Goal: Task Accomplishment & Management: Use online tool/utility

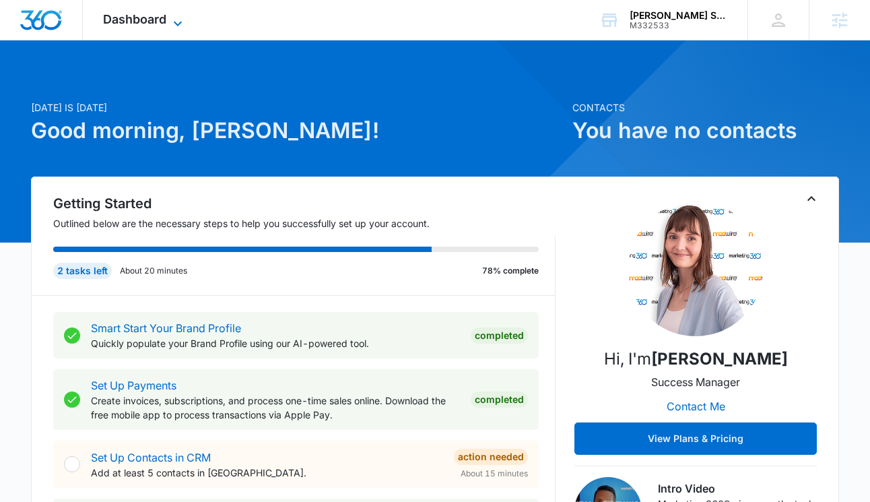
click at [151, 21] on span "Dashboard" at bounding box center [134, 19] width 63 height 14
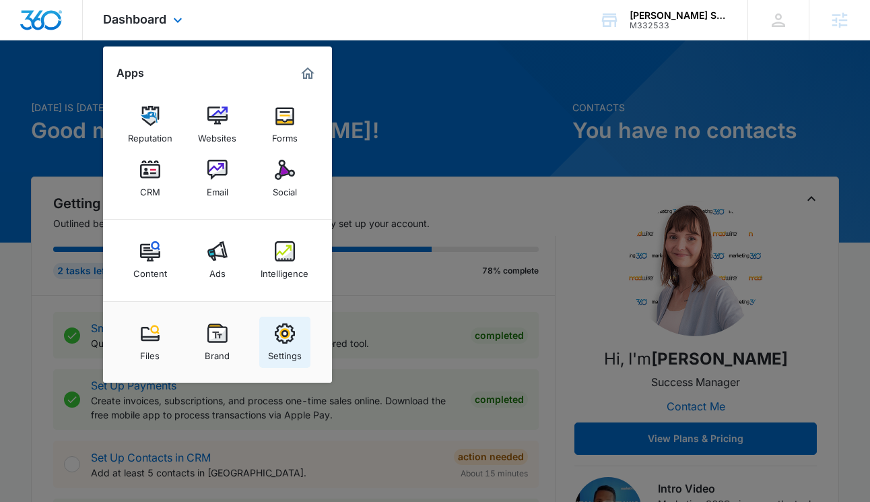
click at [283, 329] on img at bounding box center [285, 333] width 20 height 20
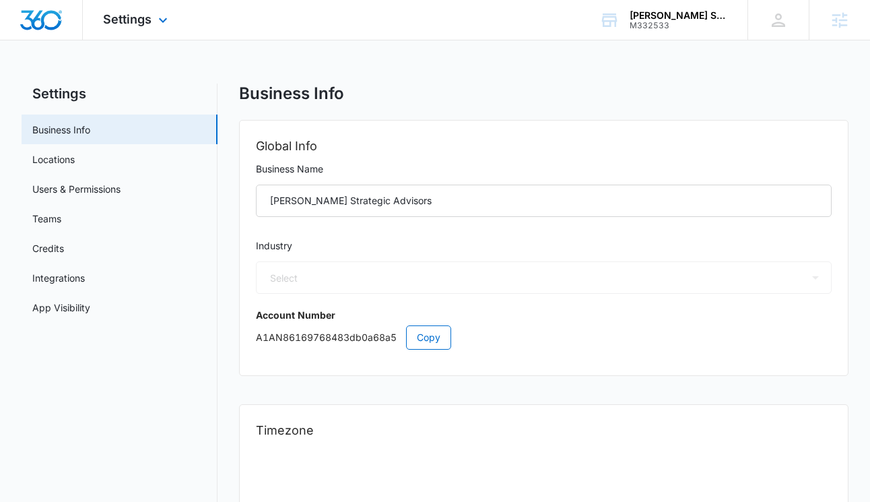
select select "33"
select select "US"
select select "America/New_York"
click at [112, 24] on span "Settings" at bounding box center [127, 19] width 49 height 14
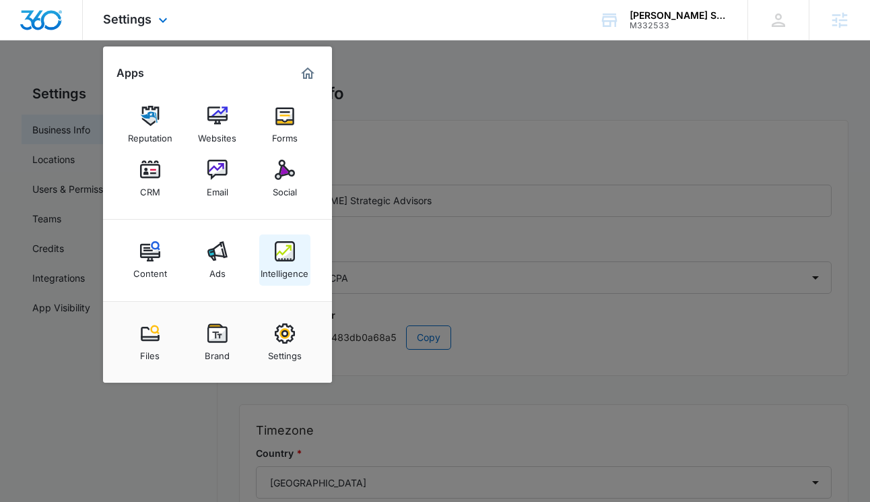
click at [289, 256] on img at bounding box center [285, 251] width 20 height 20
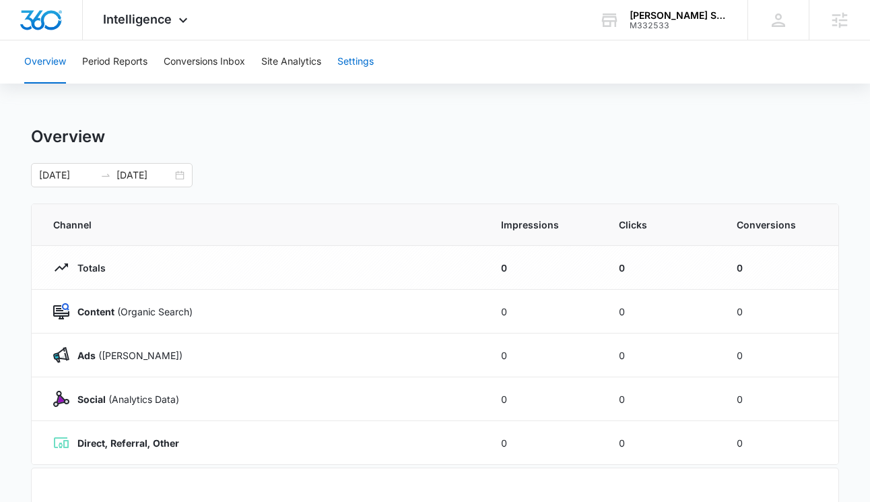
click at [368, 63] on button "Settings" at bounding box center [355, 61] width 36 height 43
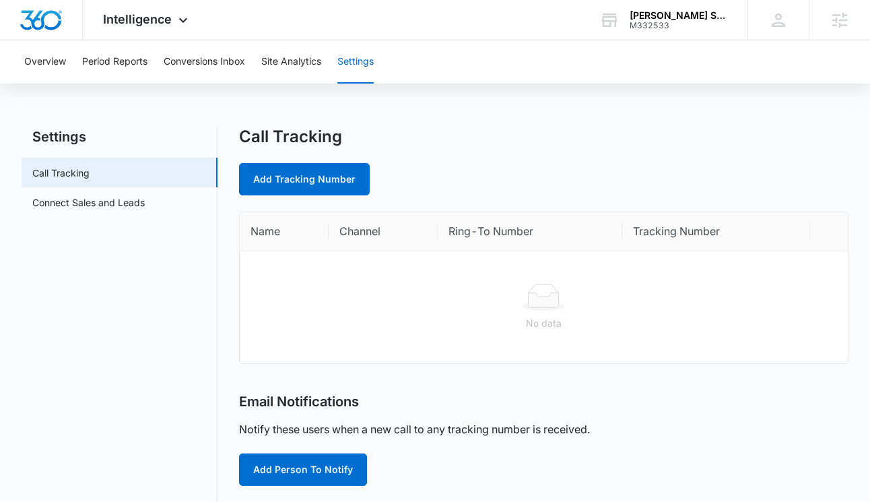
click at [348, 195] on div "Call Tracking Add Tracking Number Name Channel Ring-To Number Tracking Number N…" at bounding box center [543, 497] width 609 height 740
click at [347, 191] on link "Add Tracking Number" at bounding box center [304, 179] width 131 height 32
select select "by_area_code"
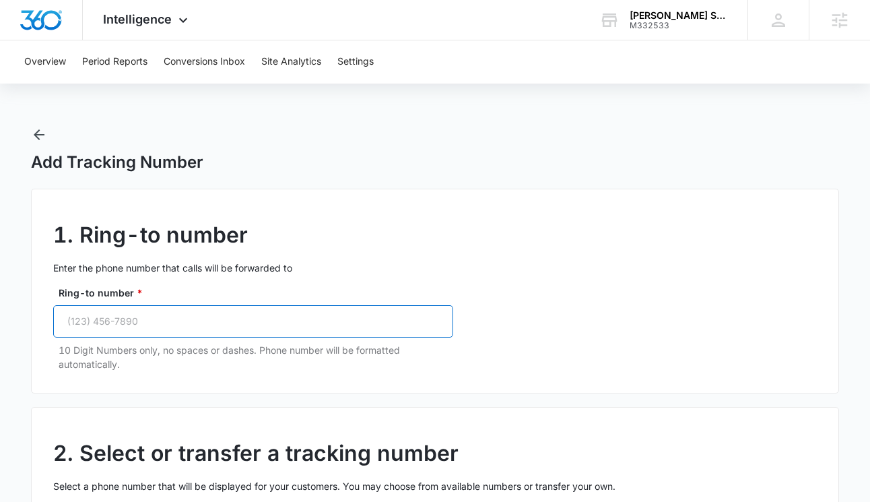
click at [254, 313] on input "Ring-to number *" at bounding box center [253, 321] width 400 height 32
paste input "(941) 356-4204"
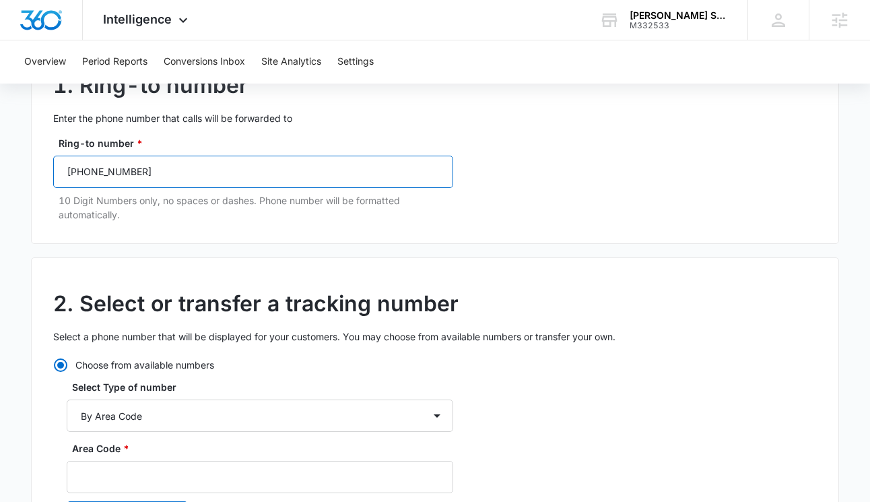
scroll to position [261, 0]
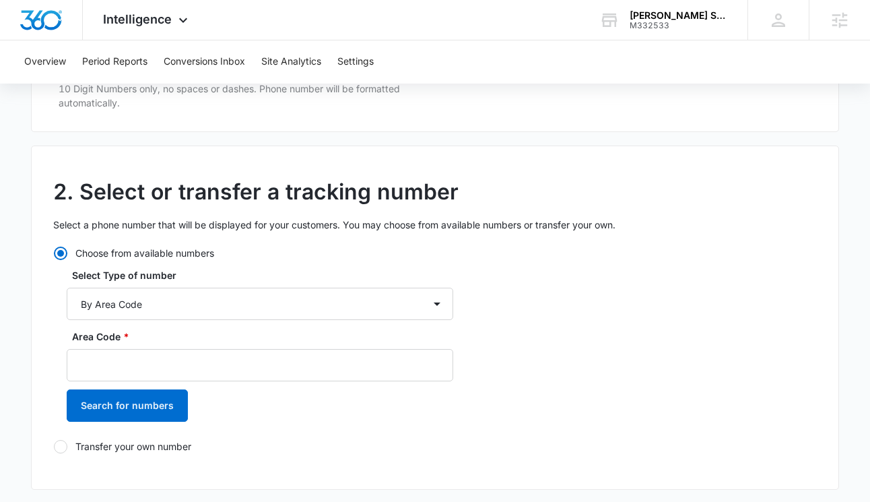
type input "(941) 356-4204"
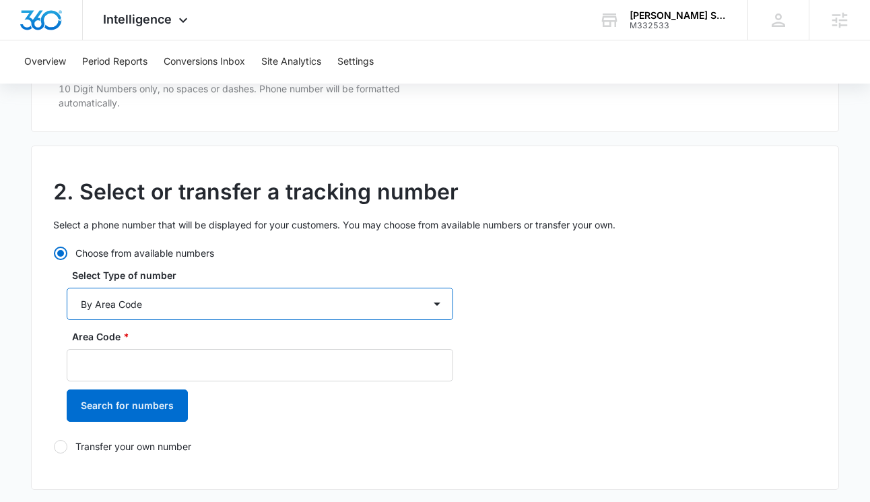
click at [254, 313] on select "By City & State By State Only By Zip Code By Area Code Toll Free Numbers" at bounding box center [260, 304] width 387 height 32
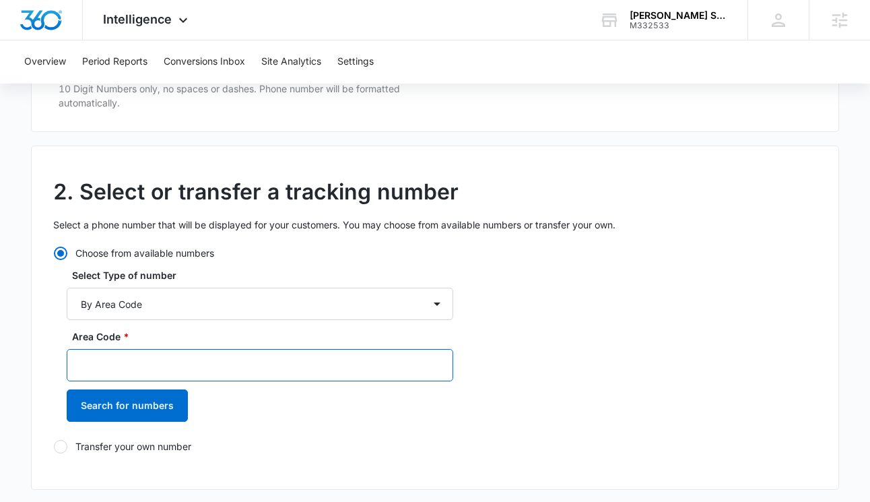
click at [232, 366] on input "Area Code *" at bounding box center [260, 365] width 387 height 32
type input "941"
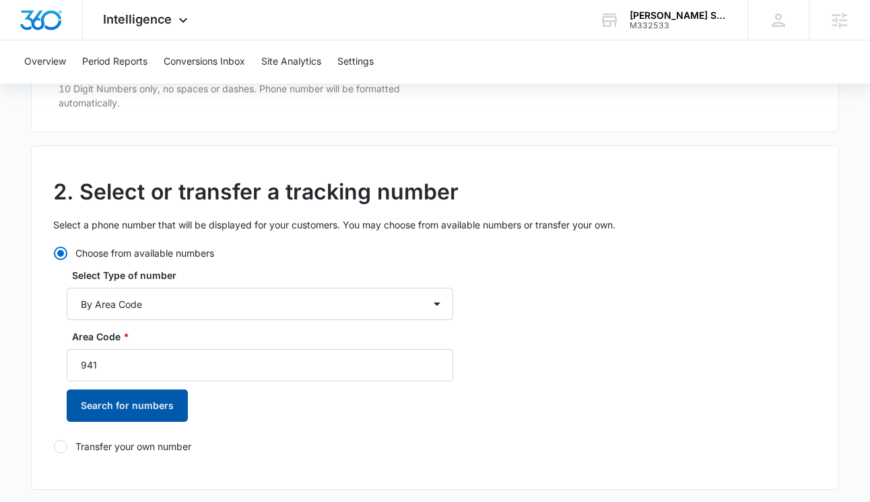
click at [152, 408] on button "Search for numbers" at bounding box center [127, 405] width 121 height 32
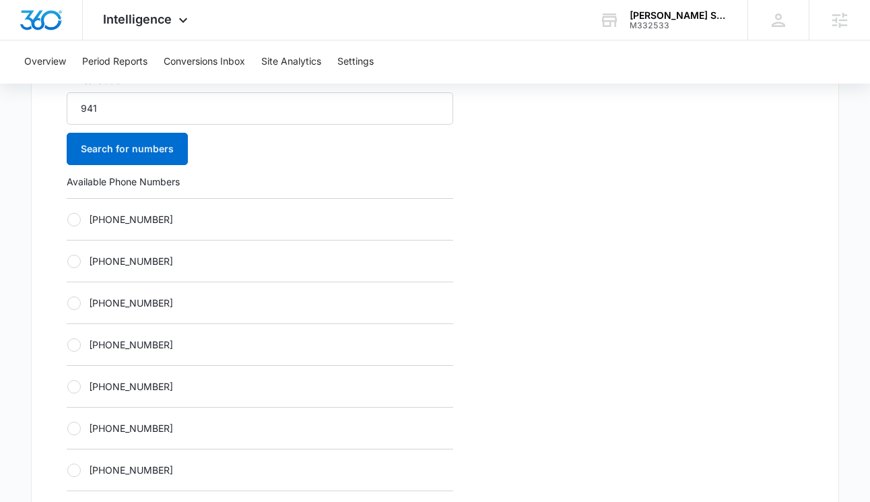
scroll to position [529, 0]
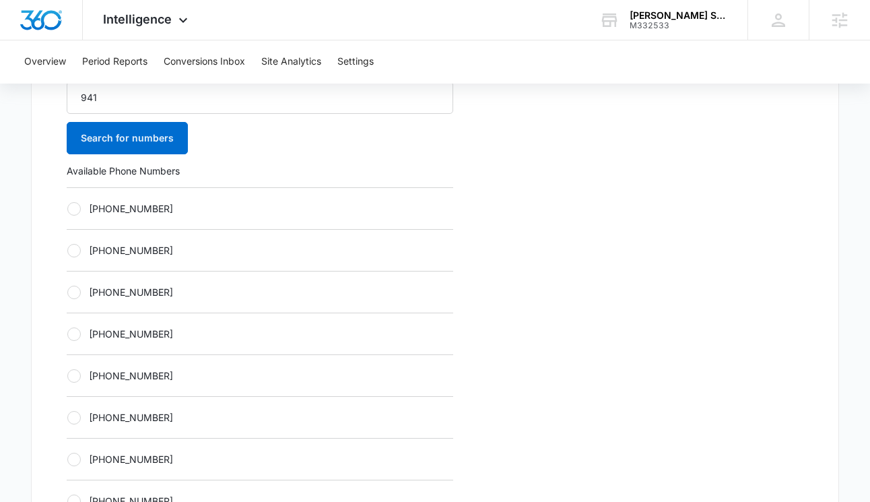
click at [71, 329] on div at bounding box center [73, 333] width 13 height 13
click at [67, 333] on input "+19412805797" at bounding box center [67, 333] width 1 height 1
radio input "true"
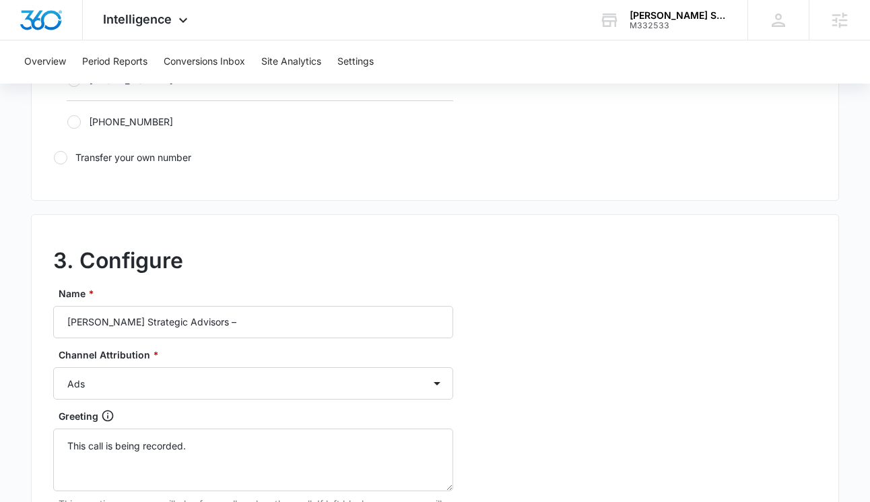
scroll to position [994, 0]
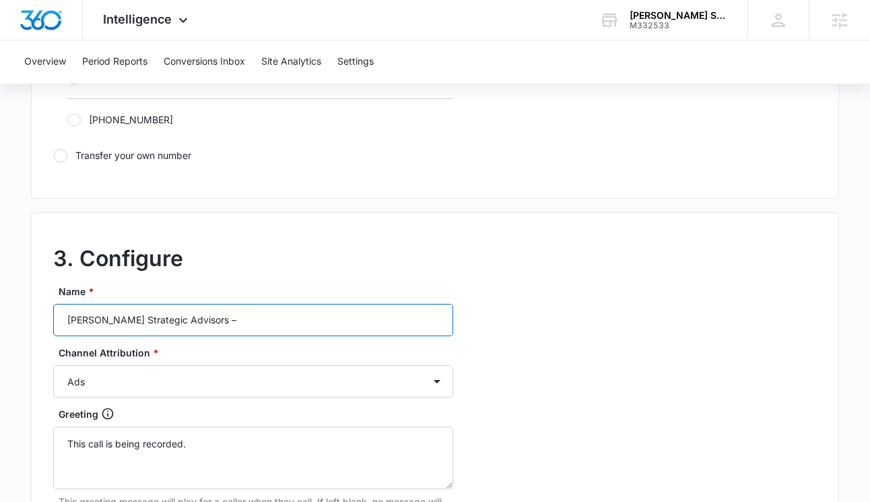
click at [249, 313] on input "Palmer Strategic Advisors –" at bounding box center [253, 320] width 400 height 32
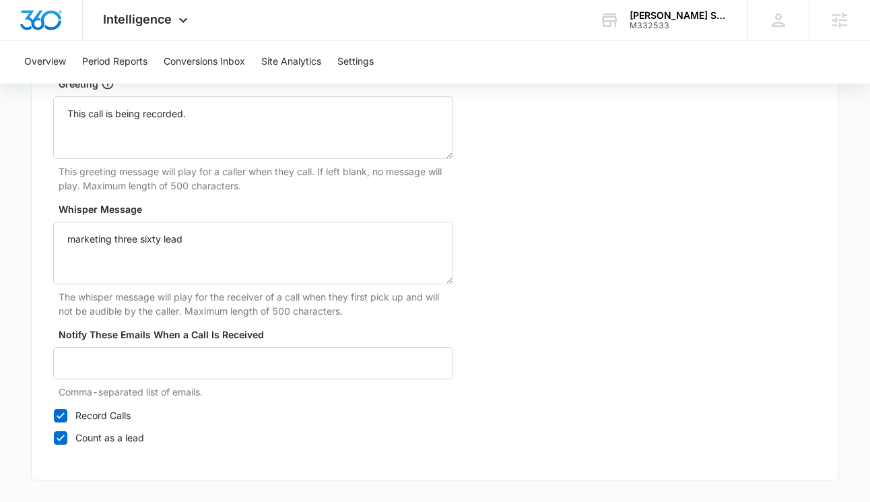
scroll to position [1374, 0]
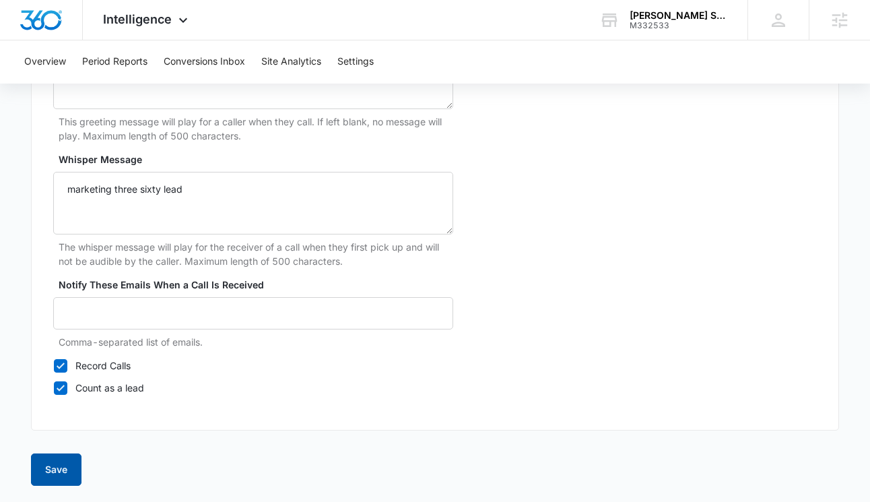
type input "Palmer Strategic Advisors – Ads"
click at [52, 470] on button "Save" at bounding box center [56, 469] width 51 height 32
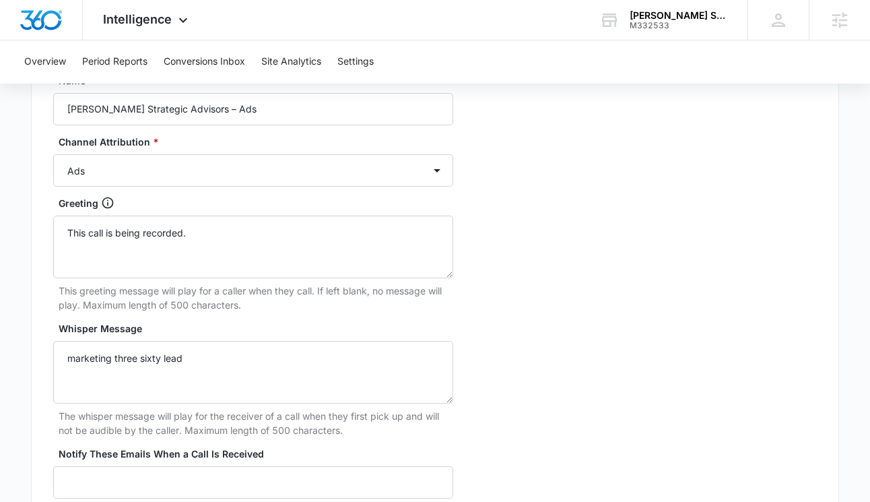
scroll to position [1204, 0]
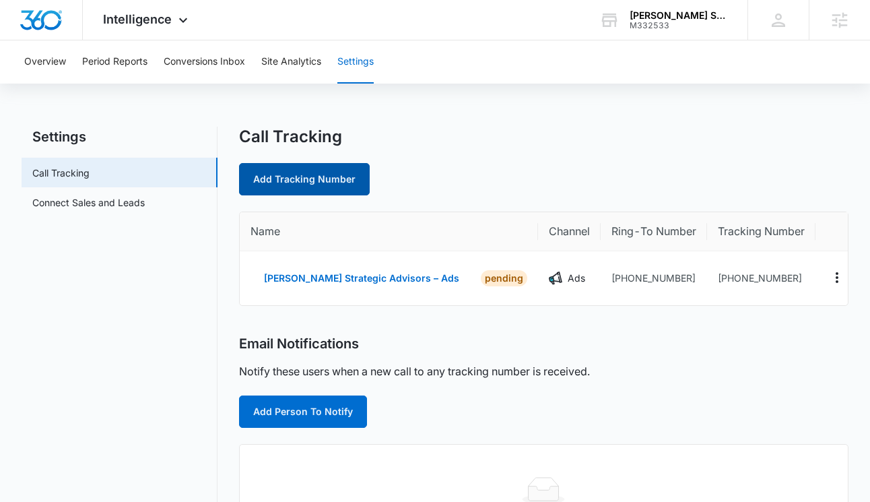
click at [265, 187] on link "Add Tracking Number" at bounding box center [304, 179] width 131 height 32
select select "by_area_code"
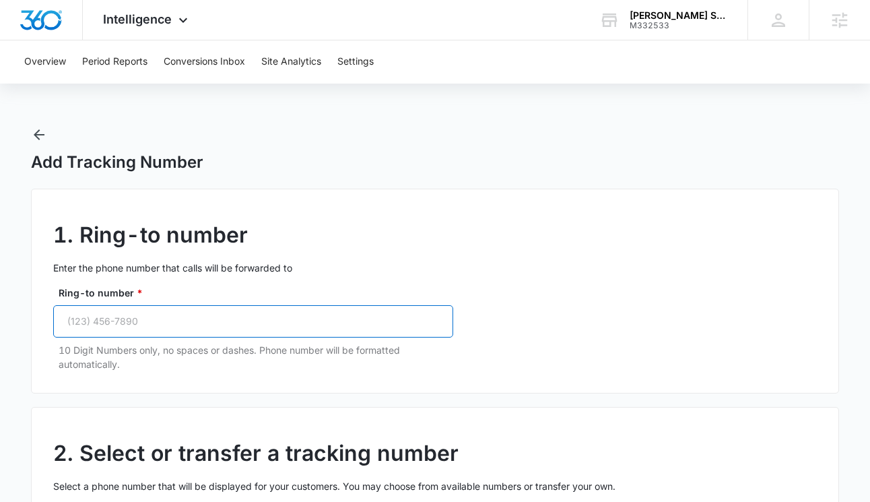
click at [185, 327] on input "Ring-to number *" at bounding box center [253, 321] width 400 height 32
paste input "(941) 356-4204"
type input "(941) 356-4204"
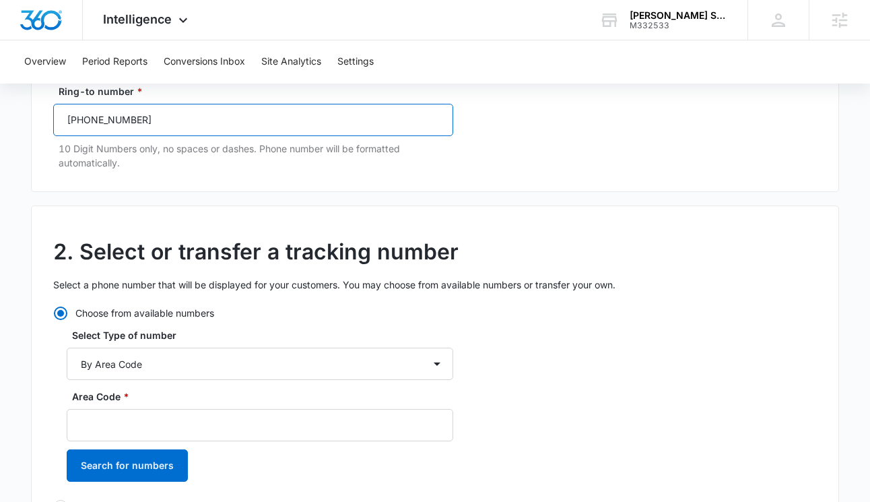
scroll to position [226, 0]
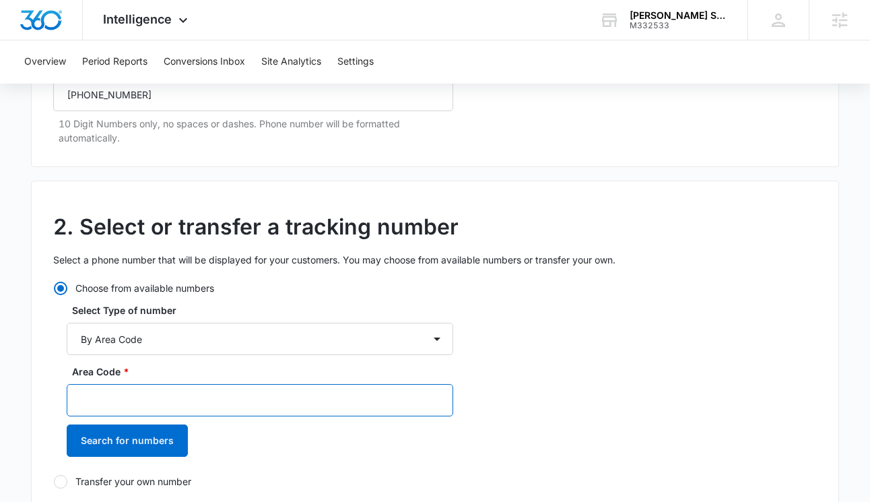
click at [103, 393] on input "Area Code *" at bounding box center [260, 400] width 387 height 32
type input "941"
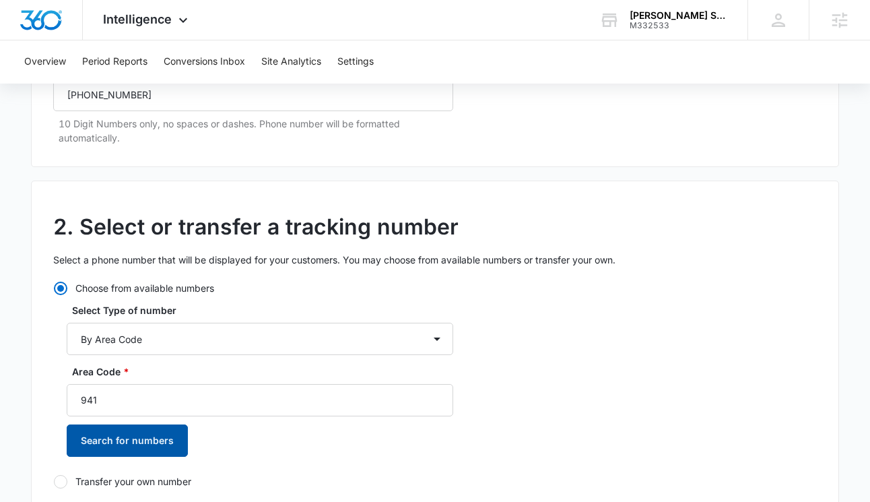
click at [79, 446] on button "Search for numbers" at bounding box center [127, 440] width 121 height 32
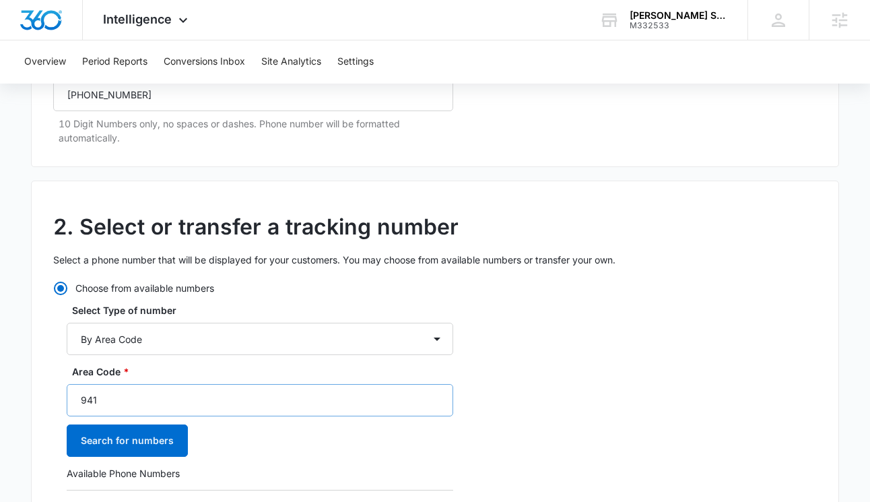
scroll to position [477, 0]
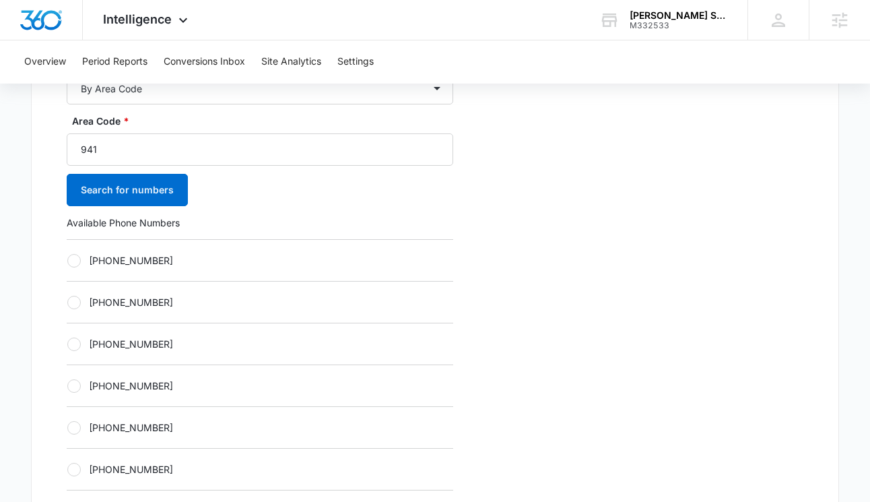
click at [84, 385] on label "+19412805806" at bounding box center [260, 386] width 387 height 14
click at [67, 385] on input "+19412805806" at bounding box center [67, 385] width 1 height 1
radio input "true"
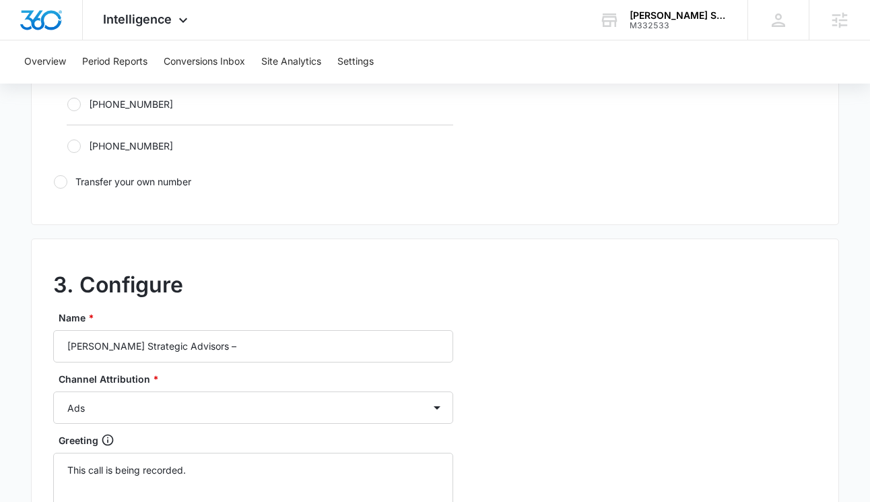
scroll to position [1014, 0]
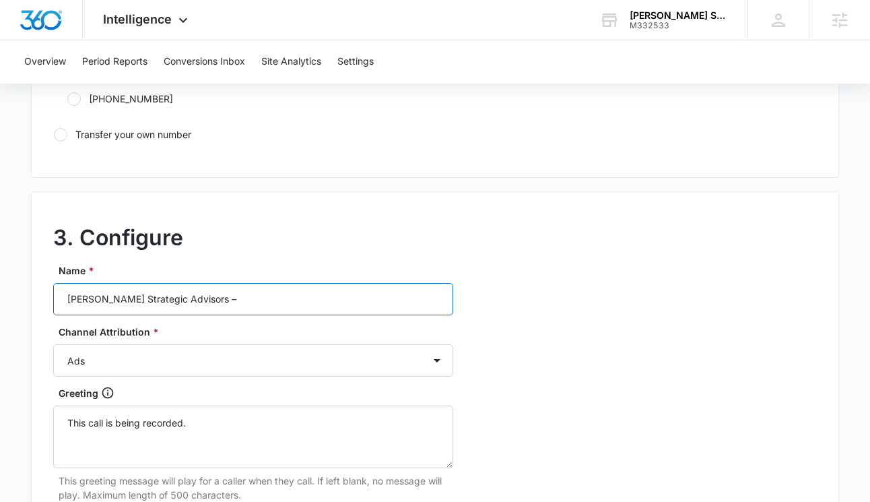
click at [223, 302] on input "Palmer Strategic Advisors –" at bounding box center [253, 299] width 400 height 32
type input "Palmer Strategic Advisors – Content"
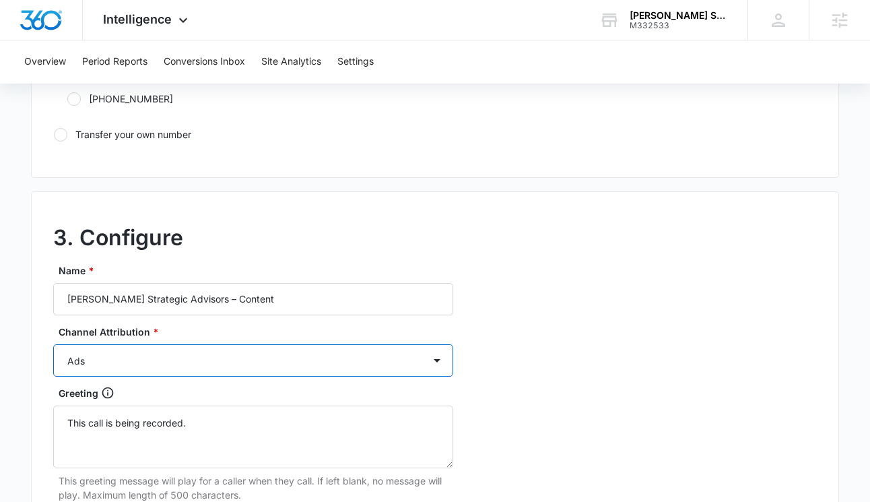
click at [168, 360] on select "Ads Local Service Ads Content Social Other" at bounding box center [253, 360] width 400 height 32
select select "CONTENT"
click at [53, 344] on select "Ads Local Service Ads Content Social Other" at bounding box center [253, 360] width 400 height 32
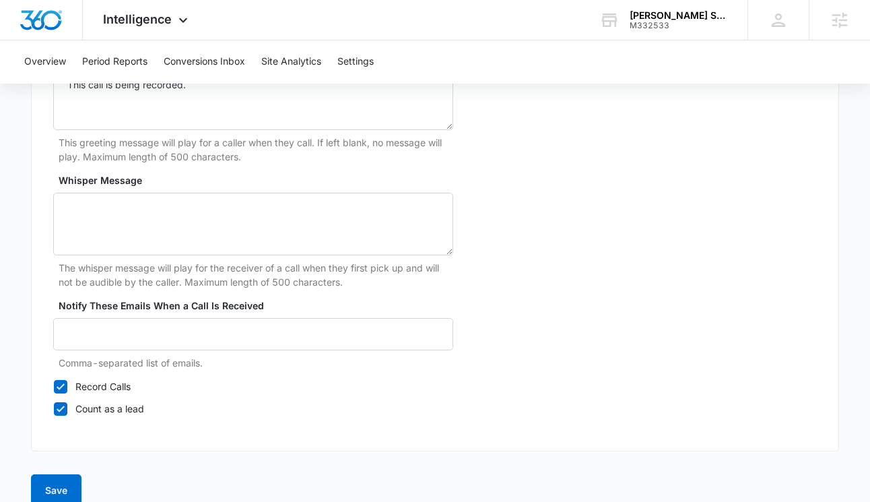
scroll to position [1372, 0]
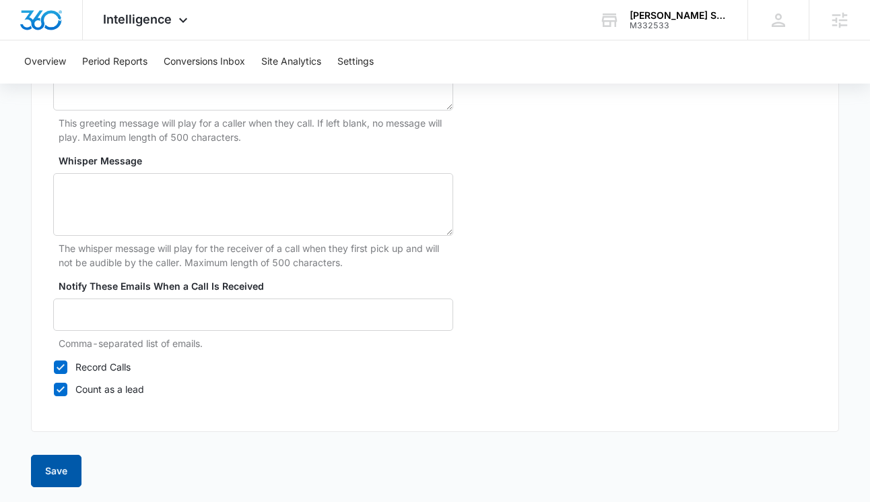
click at [67, 483] on button "Save" at bounding box center [56, 471] width 51 height 32
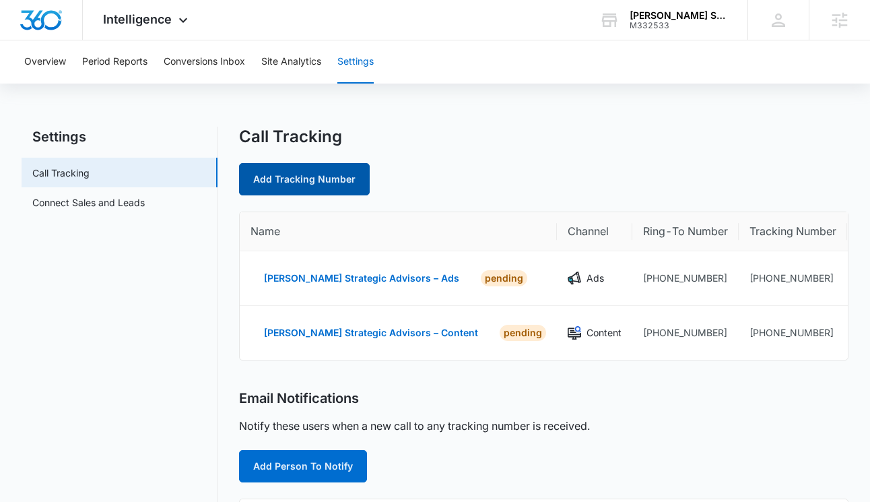
click at [281, 175] on link "Add Tracking Number" at bounding box center [304, 179] width 131 height 32
select select "by_area_code"
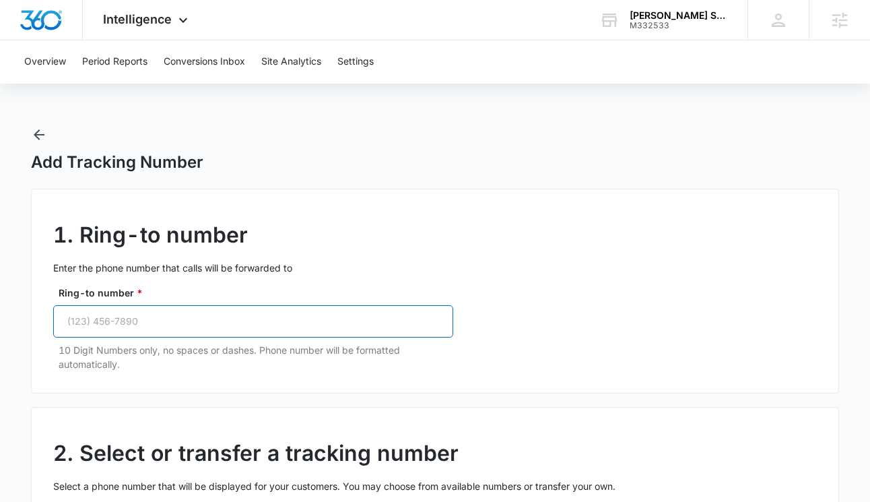
click at [201, 317] on input "Ring-to number *" at bounding box center [253, 321] width 400 height 32
paste input "(941) 356-4204"
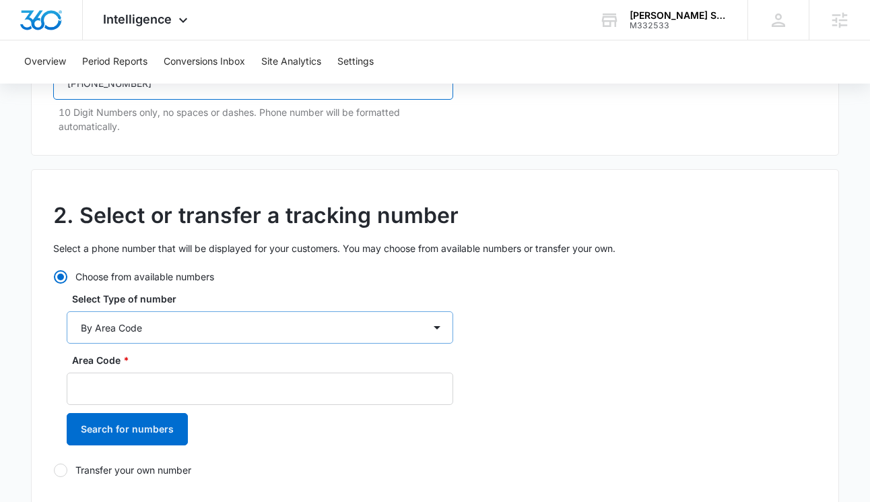
scroll to position [340, 0]
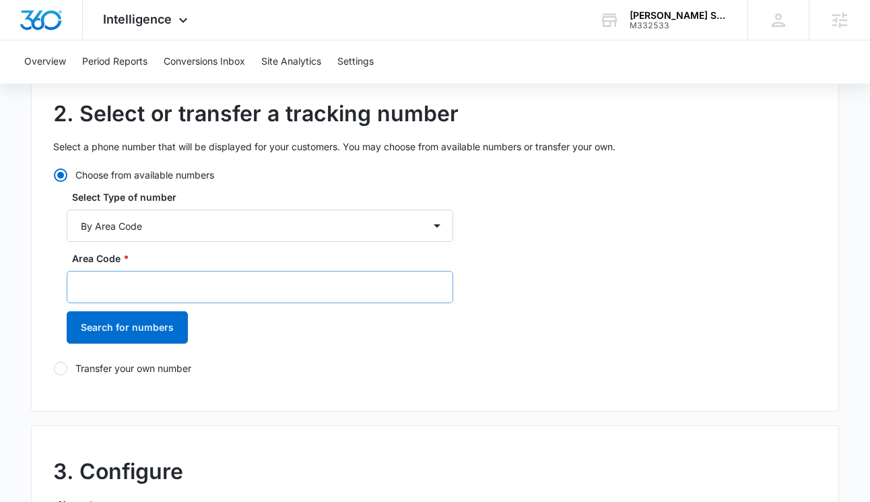
type input "(941) 356-4204"
click at [170, 290] on input "Area Code *" at bounding box center [260, 287] width 387 height 32
type input "941"
click at [113, 335] on button "Search for numbers" at bounding box center [127, 327] width 121 height 32
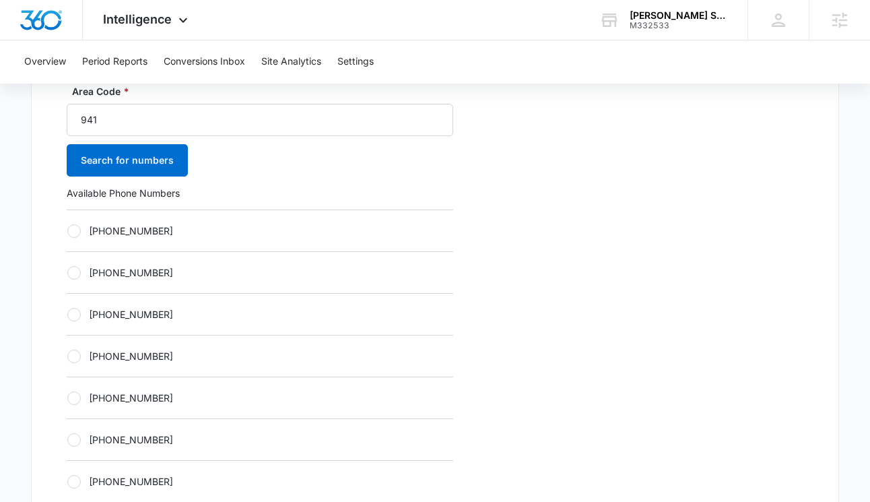
scroll to position [524, 0]
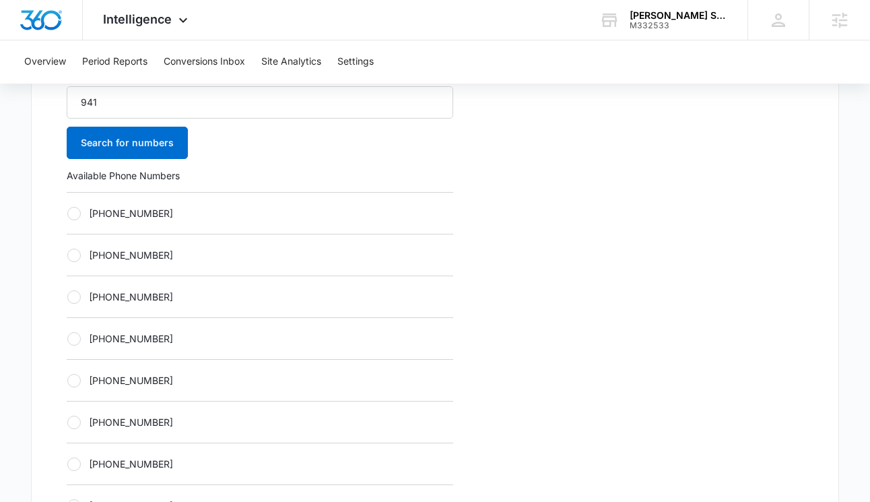
click at [76, 375] on div at bounding box center [73, 380] width 13 height 13
click at [67, 380] on input "+19412805988" at bounding box center [67, 380] width 1 height 1
radio input "true"
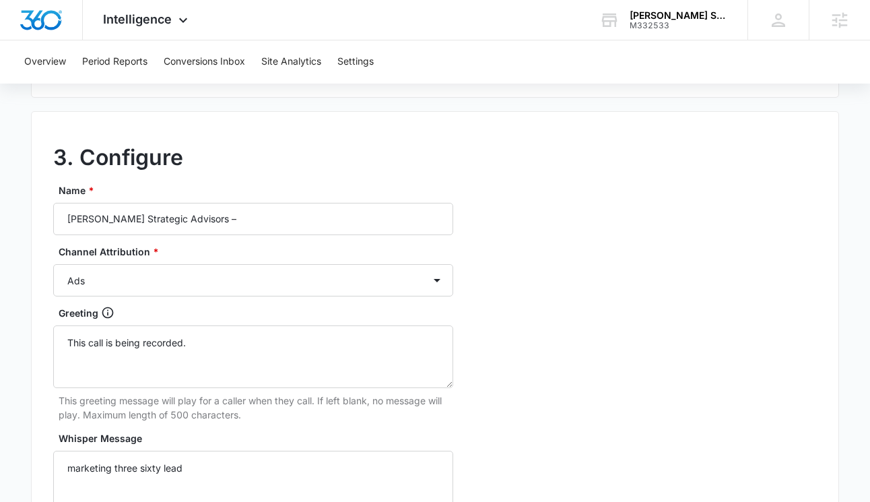
scroll to position [1095, 0]
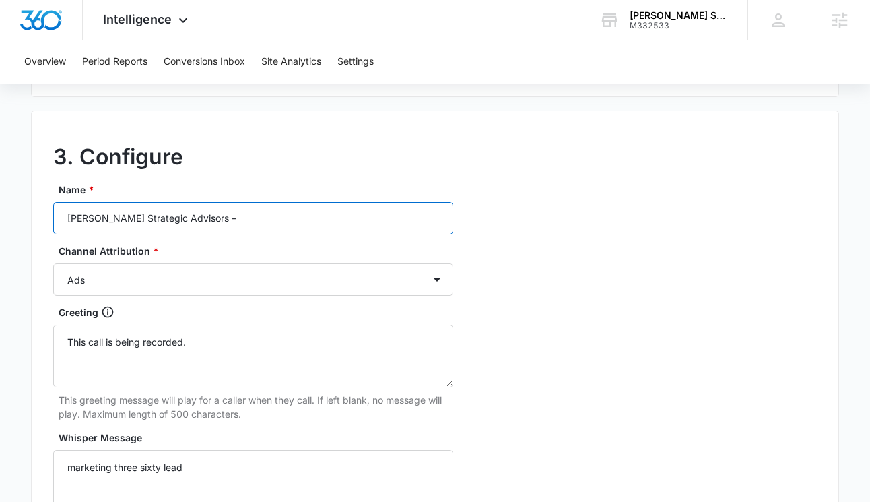
click at [224, 219] on input "Palmer Strategic Advisors –" at bounding box center [253, 218] width 400 height 32
type input "Palmer Strategic Advisors – Social"
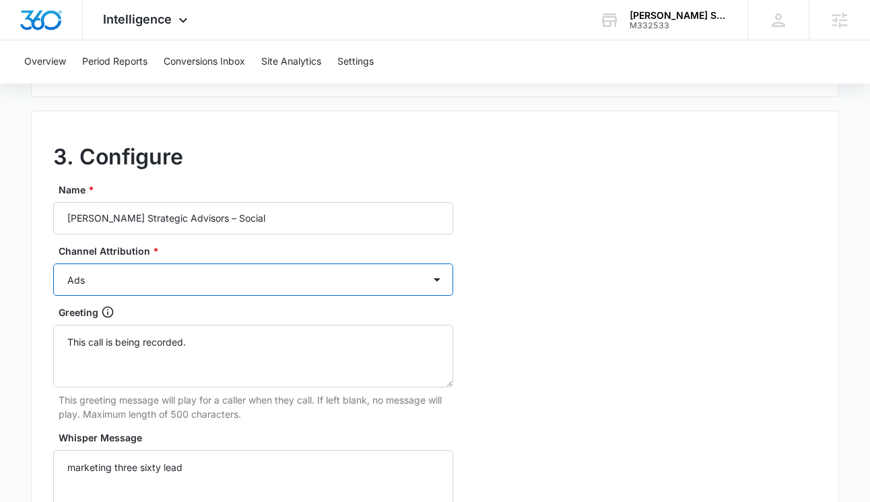
click at [210, 280] on select "Ads Local Service Ads Content Social Other" at bounding box center [253, 279] width 400 height 32
select select "SOCIAL"
click at [53, 263] on select "Ads Local Service Ads Content Social Other" at bounding box center [253, 279] width 400 height 32
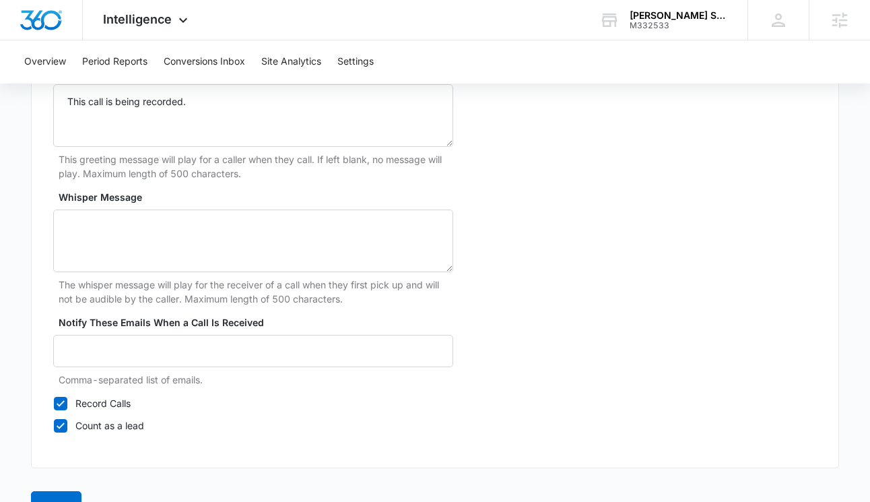
scroll to position [1374, 0]
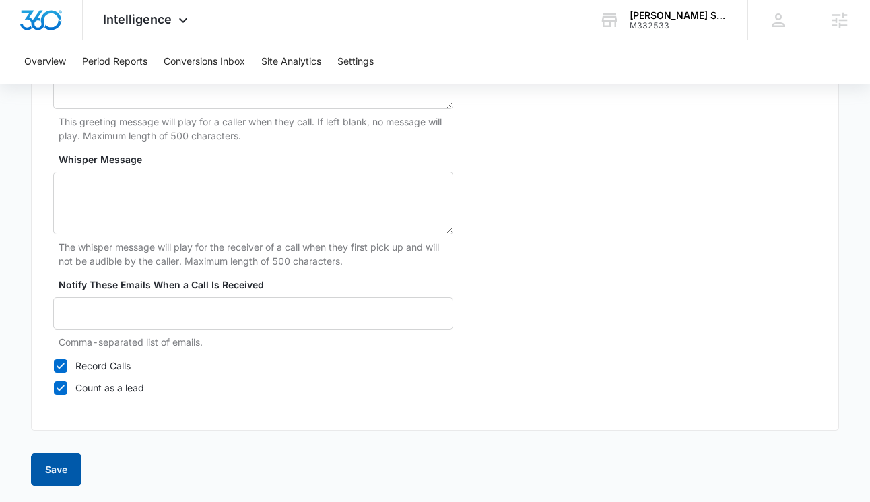
click at [73, 463] on button "Save" at bounding box center [56, 469] width 51 height 32
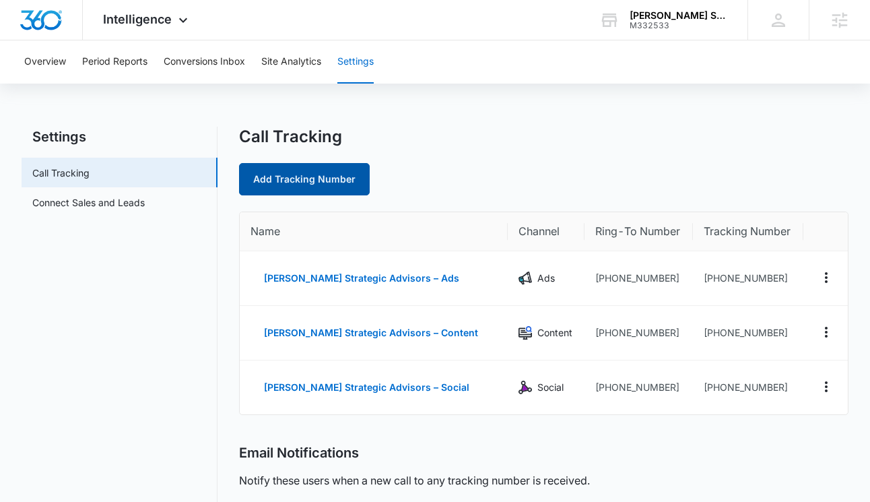
click at [298, 181] on link "Add Tracking Number" at bounding box center [304, 179] width 131 height 32
select select "by_area_code"
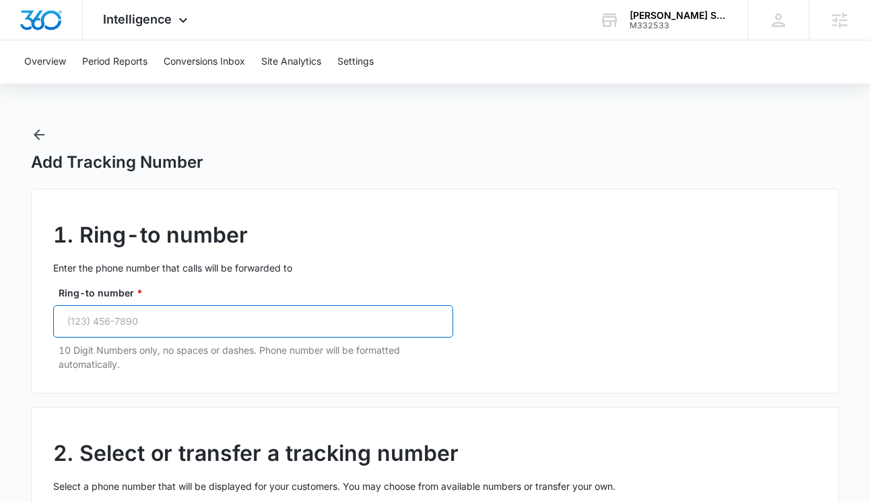
click at [140, 325] on input "Ring-to number *" at bounding box center [253, 321] width 400 height 32
click at [139, 323] on input "Ring-to number *" at bounding box center [253, 321] width 400 height 32
paste input "(941) 356-4204"
type input "(941) 356-4204"
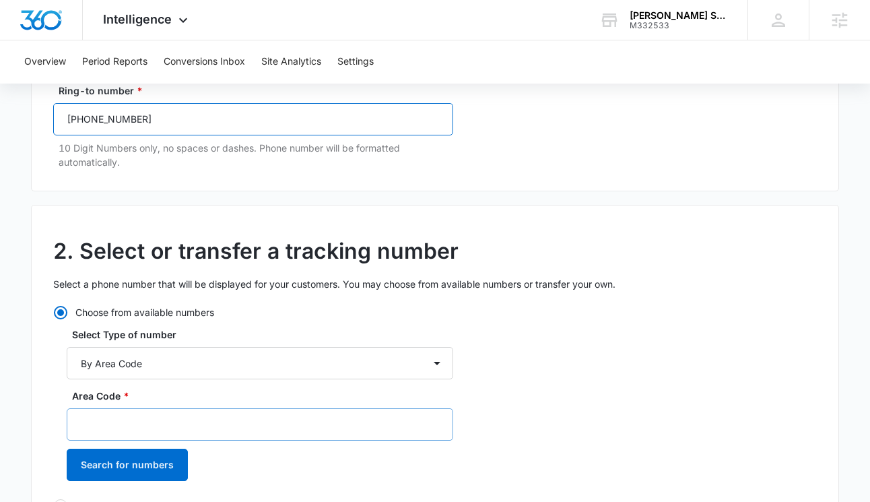
scroll to position [337, 0]
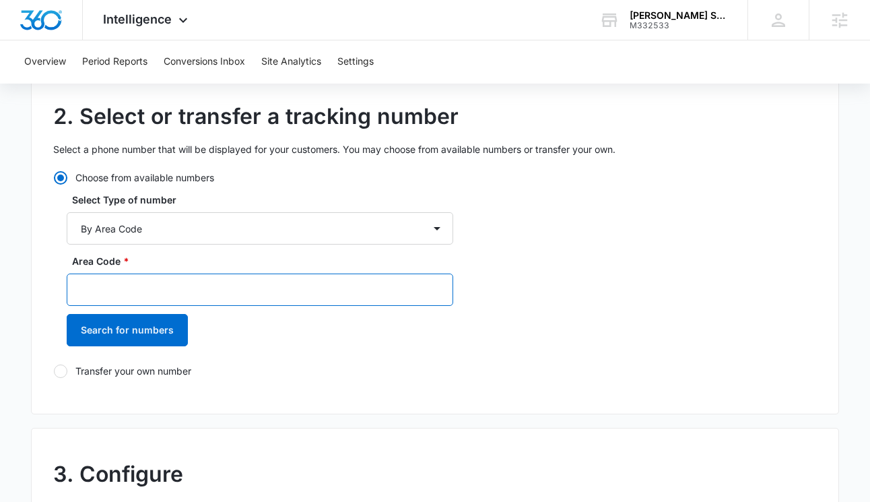
click at [174, 296] on input "Area Code *" at bounding box center [260, 289] width 387 height 32
type input "941"
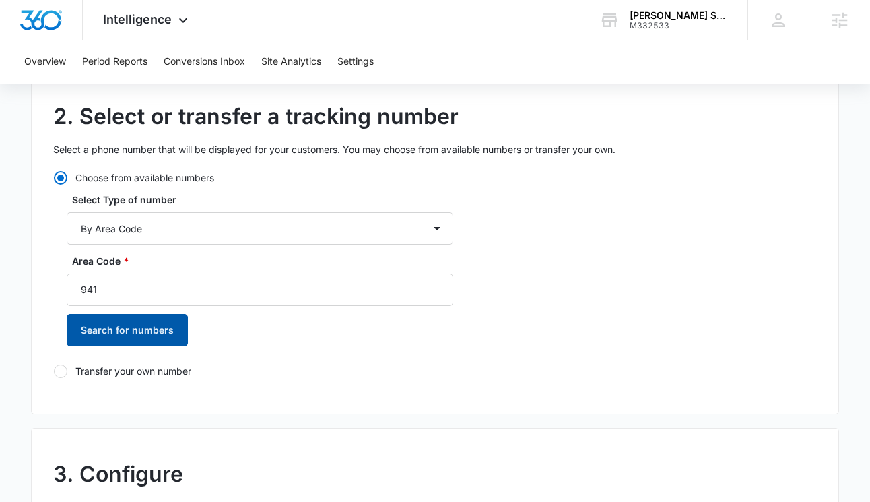
click at [154, 321] on button "Search for numbers" at bounding box center [127, 330] width 121 height 32
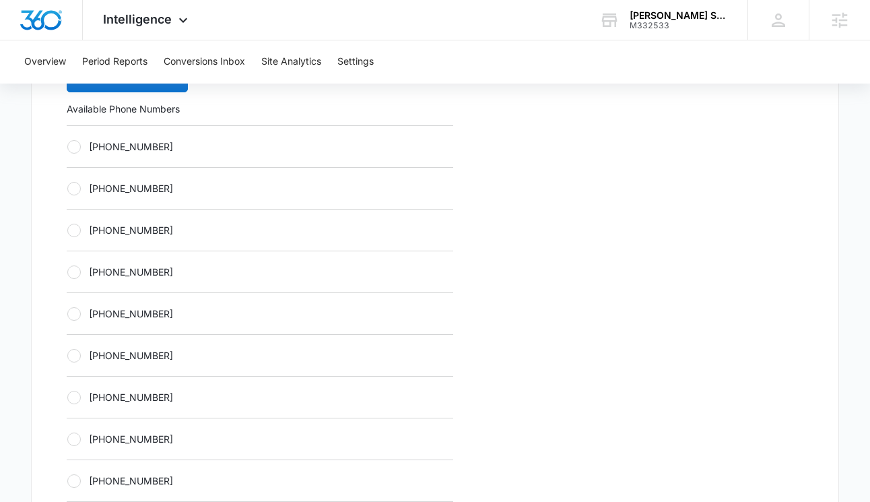
scroll to position [455, 0]
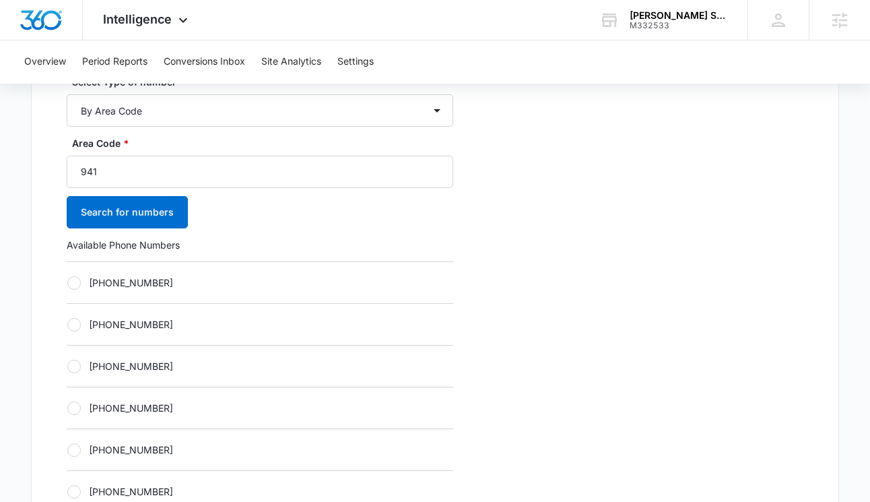
click at [74, 445] on div at bounding box center [73, 449] width 13 height 13
click at [67, 449] on input "+19412827845" at bounding box center [67, 449] width 1 height 1
radio input "true"
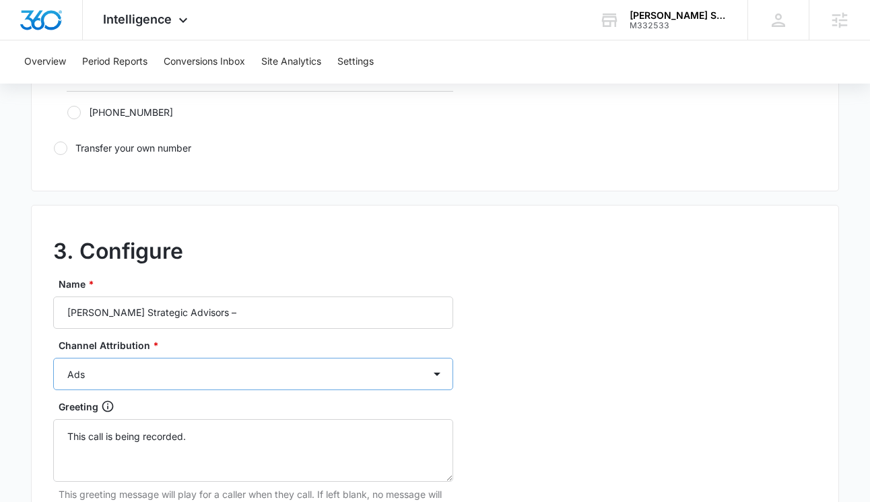
scroll to position [1002, 0]
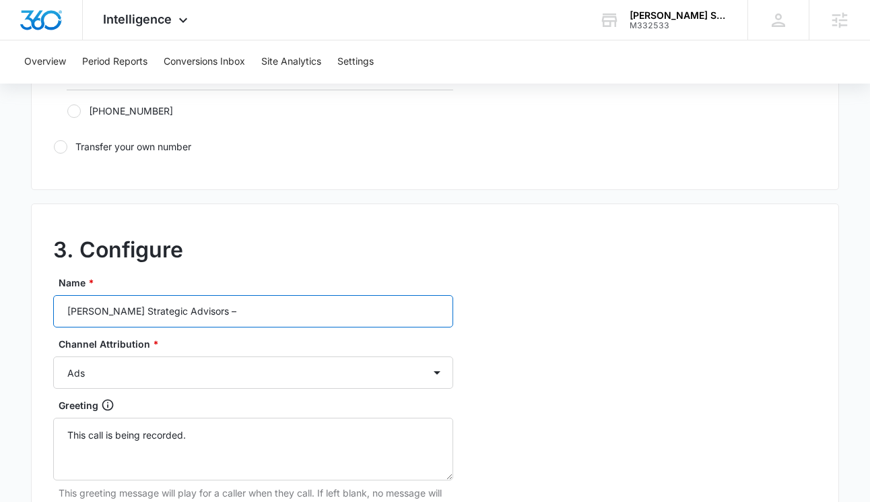
click at [214, 314] on input "Palmer Strategic Advisors –" at bounding box center [253, 311] width 400 height 32
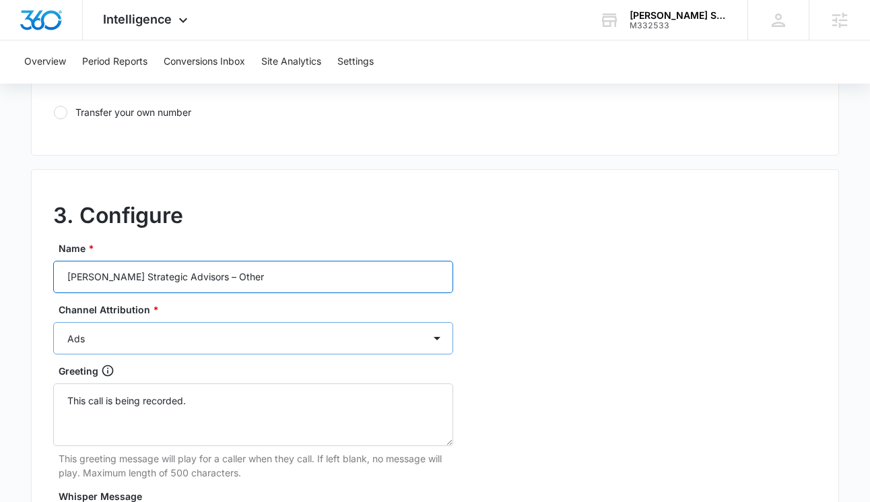
scroll to position [1070, 0]
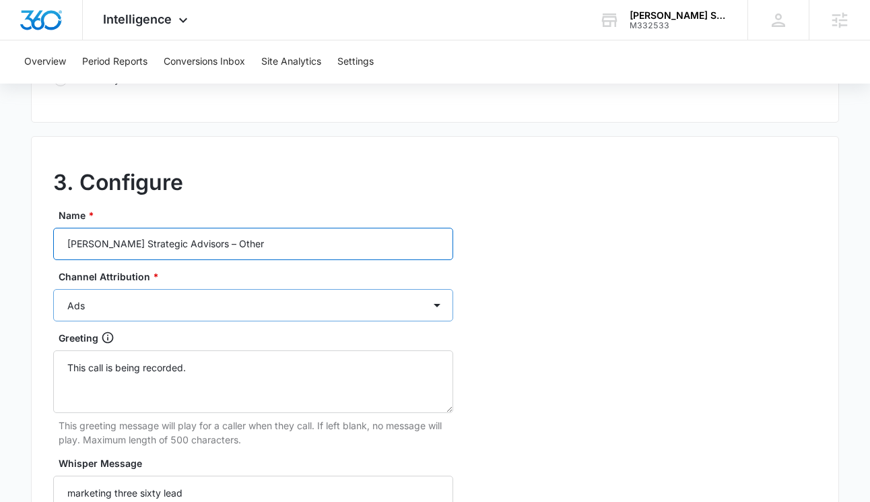
type input "Palmer Strategic Advisors – Other"
click at [216, 308] on select "Ads Local Service Ads Content Social Other" at bounding box center [253, 305] width 400 height 32
select select "OTHER"
click at [53, 289] on select "Ads Local Service Ads Content Social Other" at bounding box center [253, 305] width 400 height 32
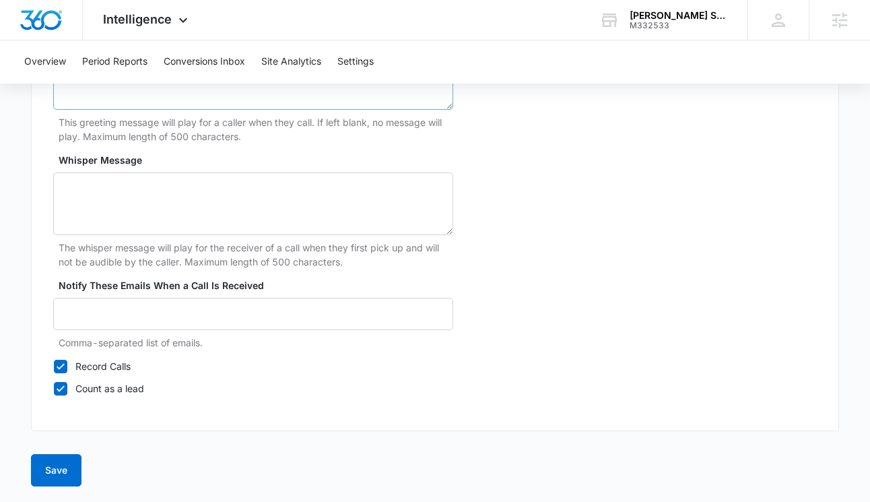
scroll to position [1374, 0]
click at [60, 476] on button "Save" at bounding box center [56, 469] width 51 height 32
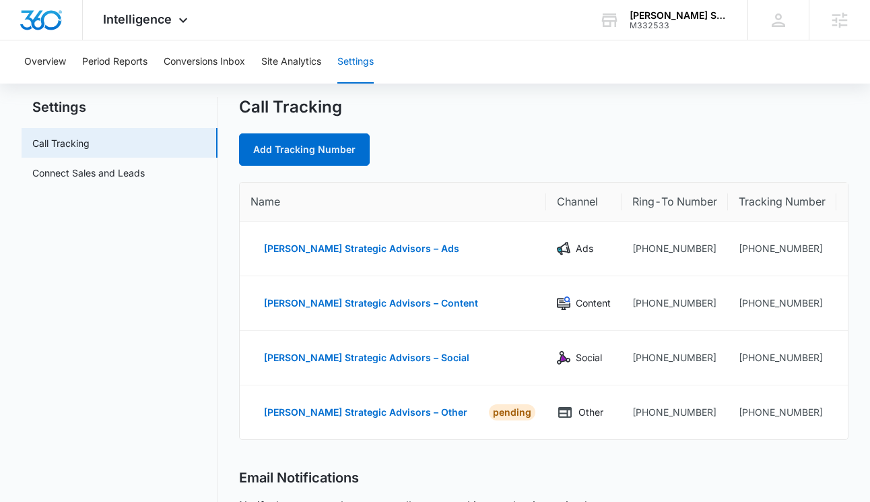
scroll to position [404, 0]
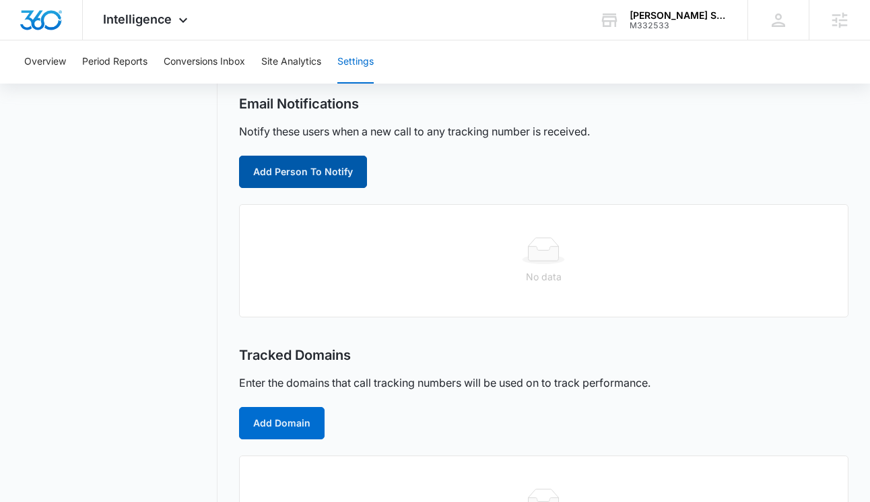
click at [331, 167] on button "Add Person To Notify" at bounding box center [303, 172] width 128 height 32
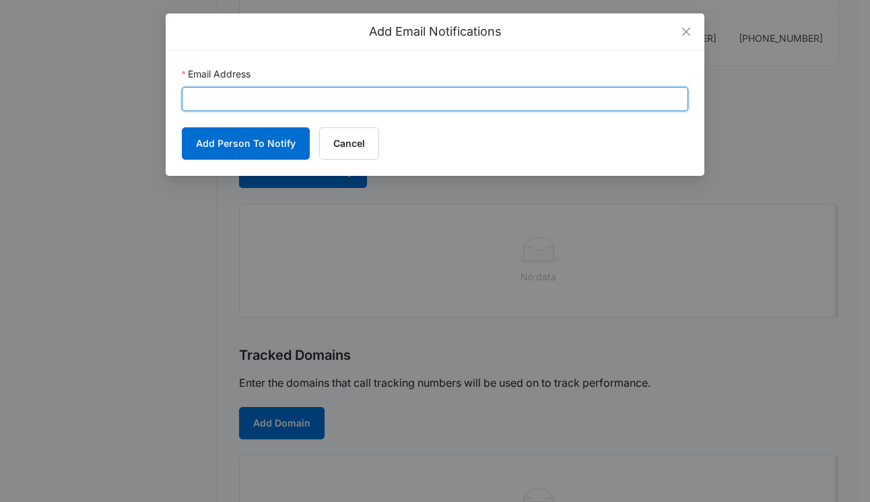
click at [364, 100] on input "Email Address" at bounding box center [435, 99] width 507 height 24
paste input "Christy.Perez@madwire.com"
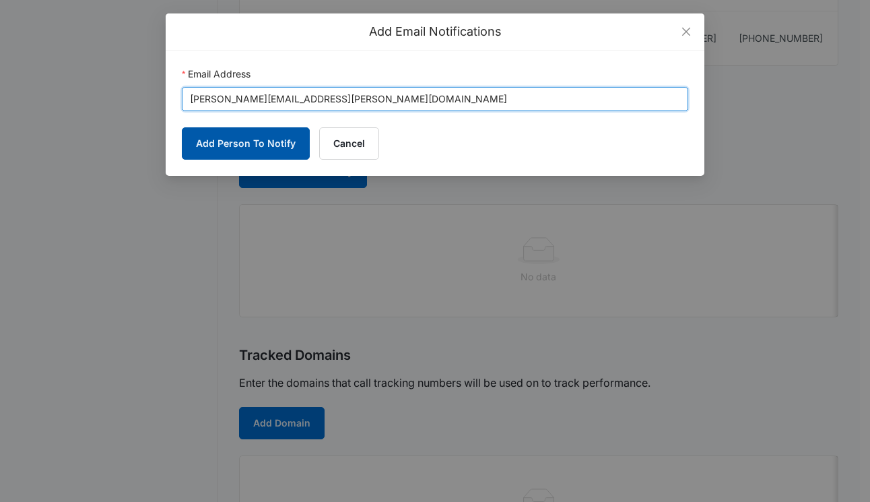
type input "Christy.Perez@madwire.com"
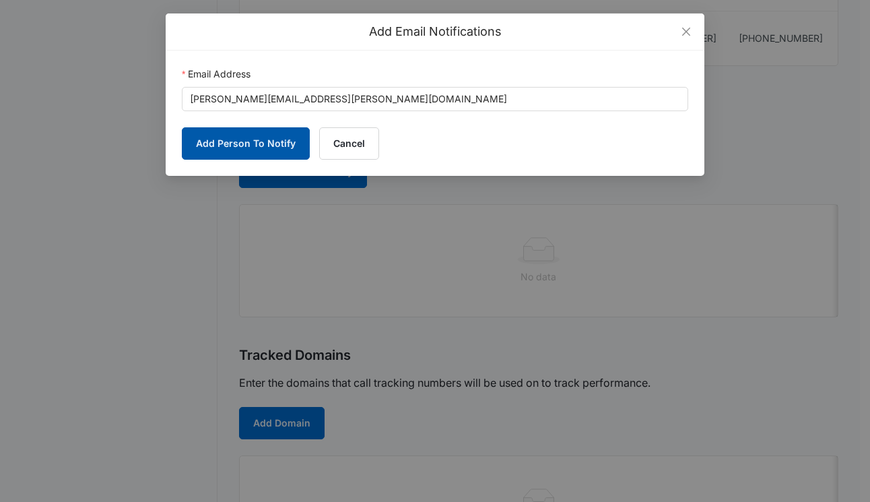
click at [191, 143] on button "Add Person To Notify" at bounding box center [246, 143] width 128 height 32
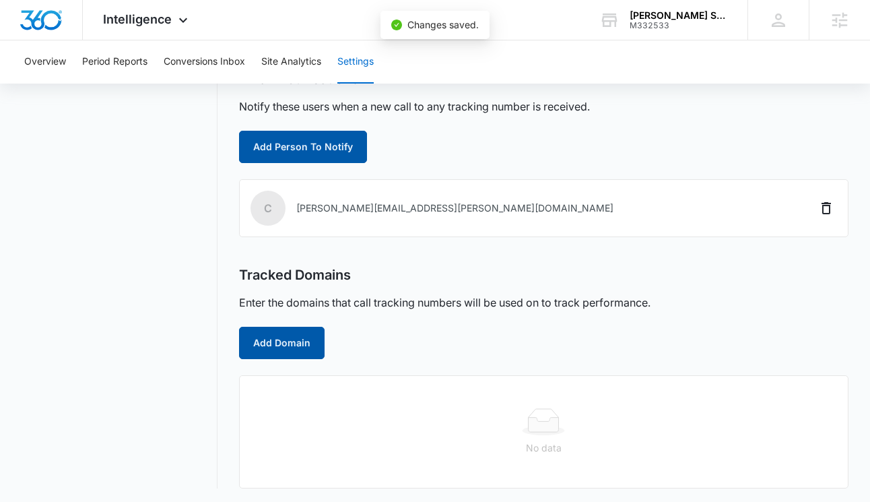
scroll to position [430, 0]
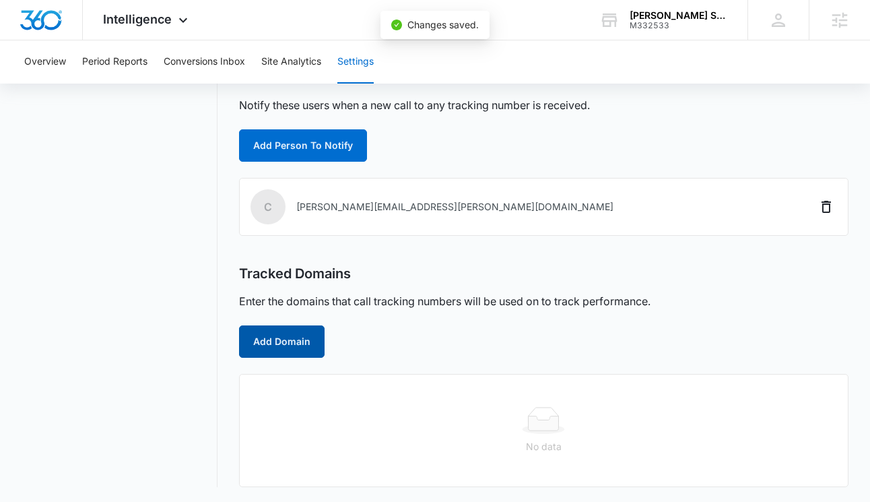
click at [304, 348] on button "Add Domain" at bounding box center [282, 341] width 86 height 32
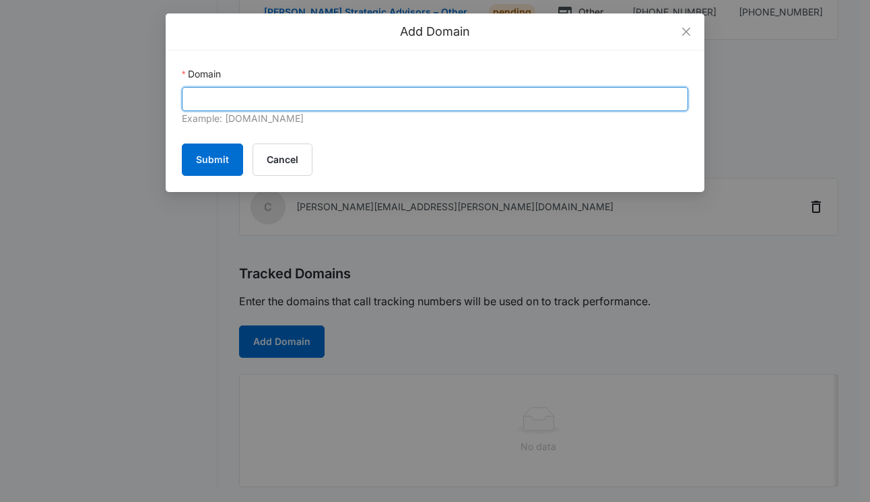
click at [311, 100] on input "Domain" at bounding box center [435, 99] width 507 height 24
paste input "palmersadvisors.com"
type input "palmersadvisors.com"
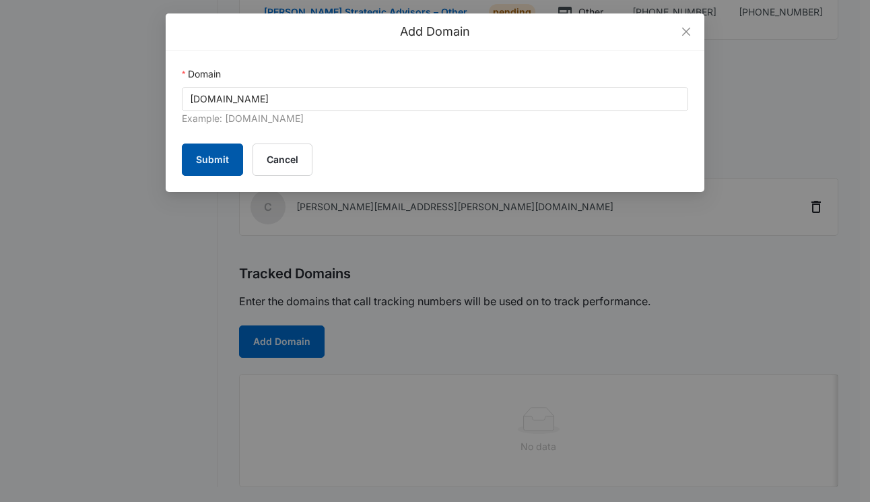
click at [210, 162] on button "Submit" at bounding box center [212, 159] width 61 height 32
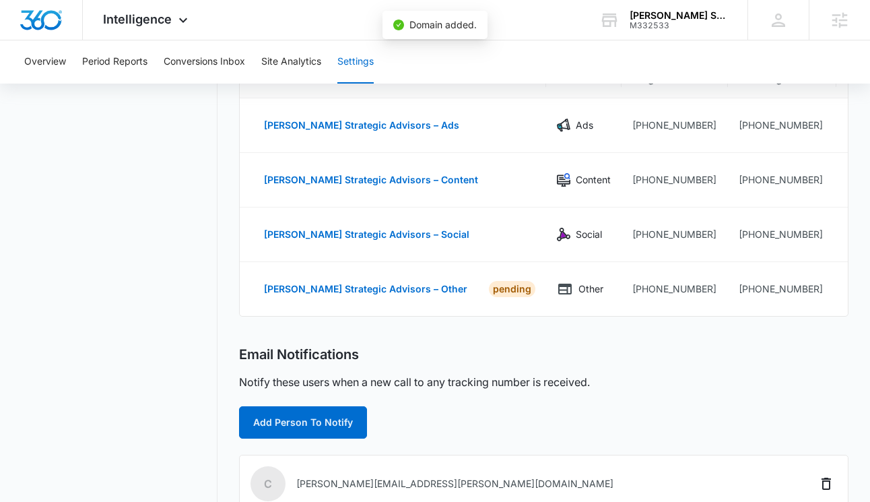
scroll to position [44, 0]
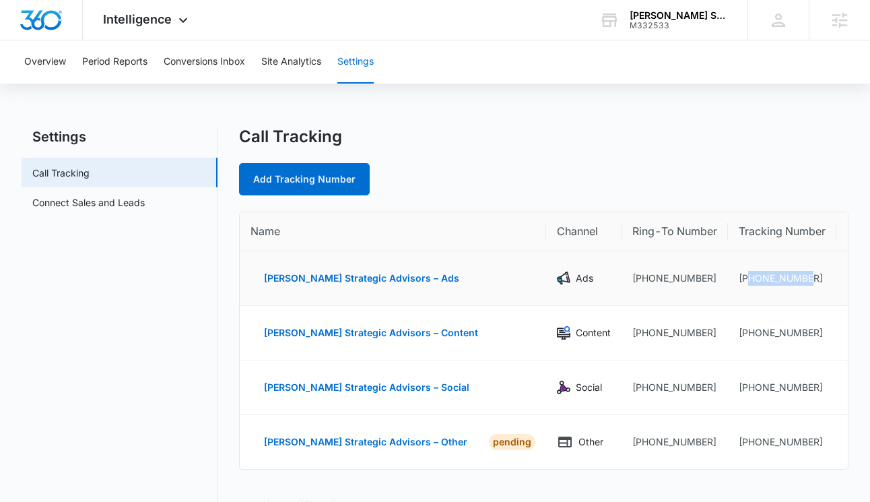
drag, startPoint x: 785, startPoint y: 277, endPoint x: 712, endPoint y: 283, distance: 73.0
click at [728, 283] on td "+19412805797" at bounding box center [782, 278] width 108 height 55
copy td "9412805797"
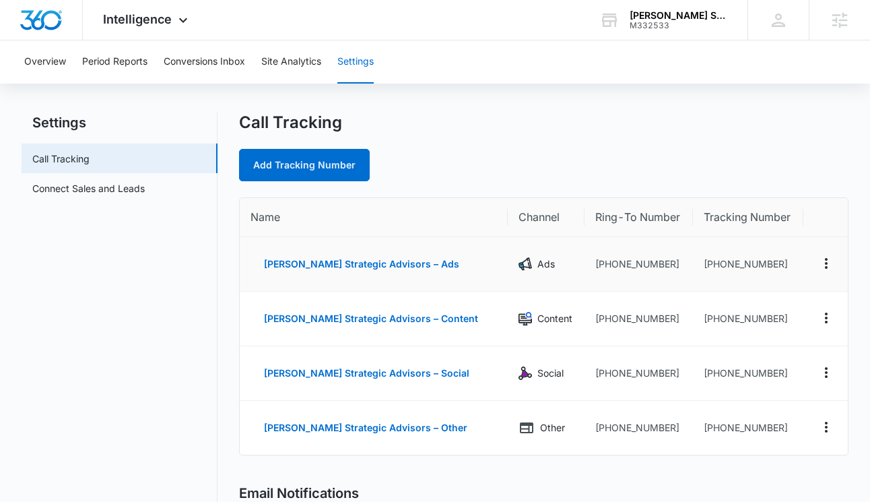
scroll to position [97, 0]
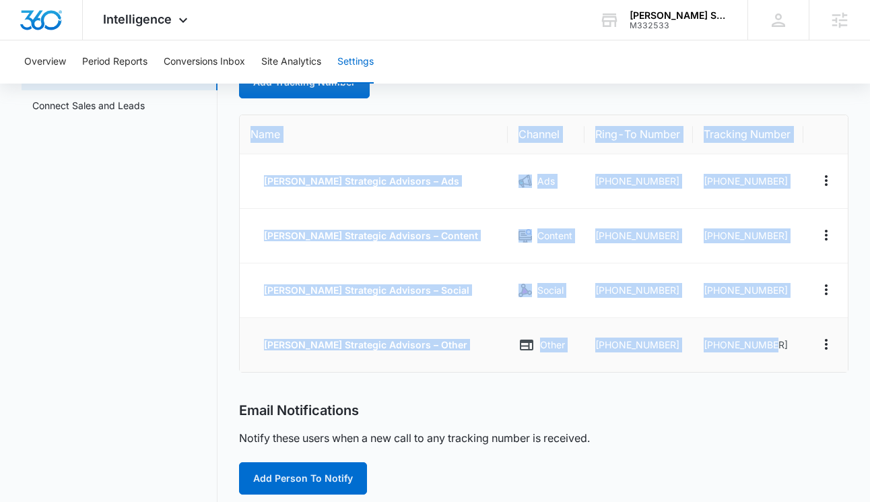
drag, startPoint x: 233, startPoint y: 125, endPoint x: 788, endPoint y: 338, distance: 594.5
click at [788, 338] on div "Settings Call Tracking Connect Sales and Leads Call Tracking Add Tracking Numbe…" at bounding box center [435, 390] width 827 height 721
copy table "Name Channel Ring-To Number Tracking Number Palmer Strategic Advisors – Ads Ads…"
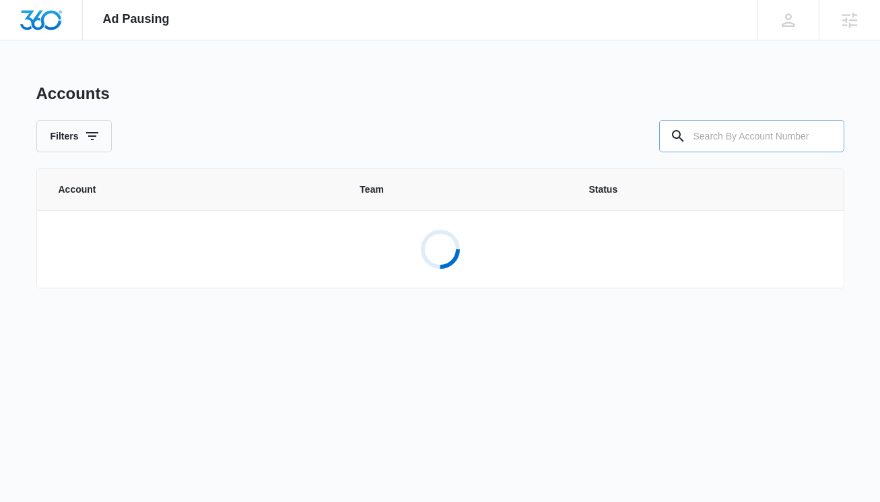
click at [743, 136] on input "text" at bounding box center [751, 136] width 185 height 32
paste input "M332533"
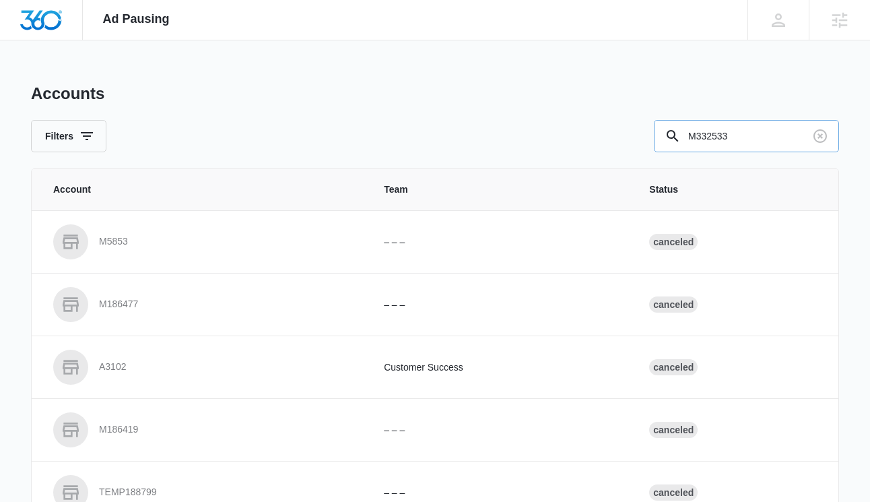
type input "M332533"
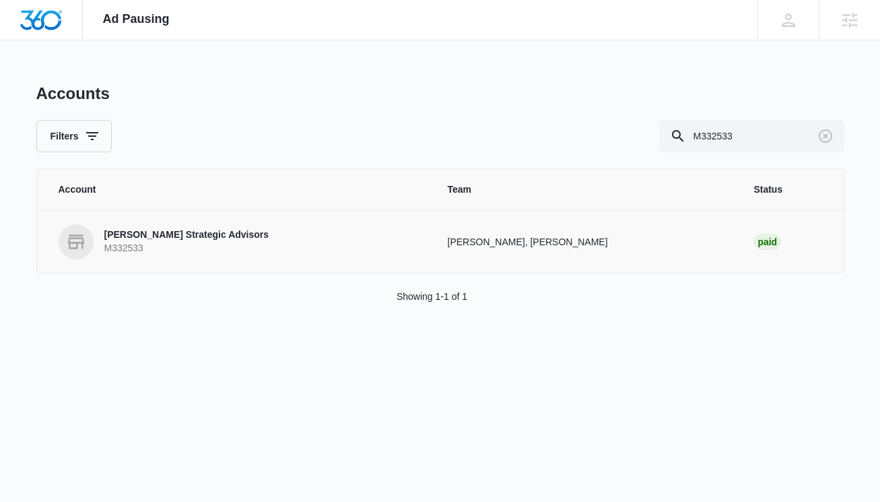
click at [218, 236] on p "[PERSON_NAME] Strategic Advisors" at bounding box center [186, 234] width 165 height 13
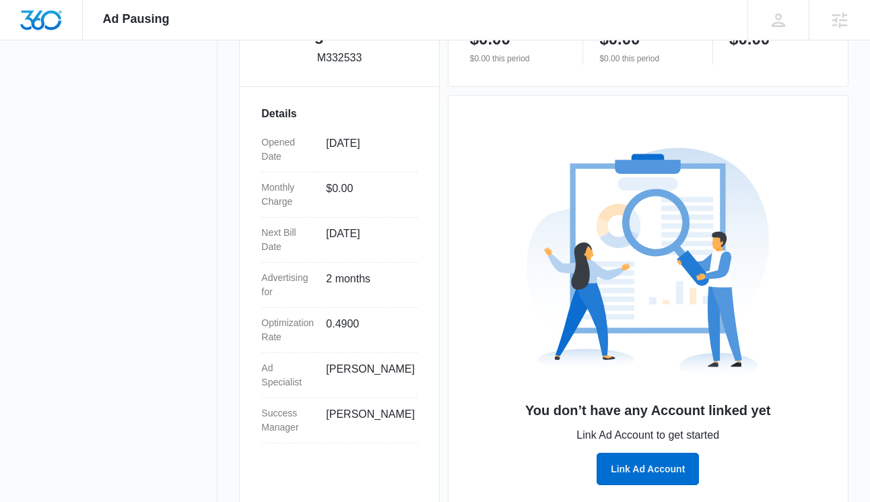
scroll to position [116, 0]
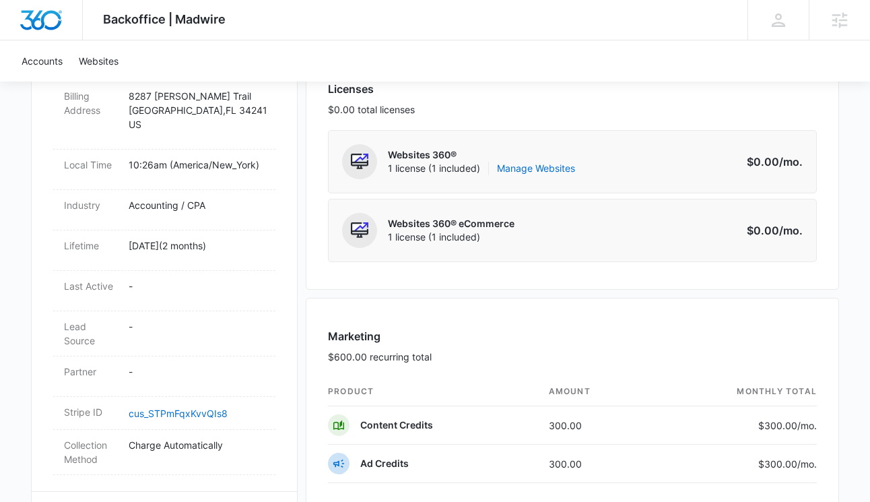
scroll to position [629, 0]
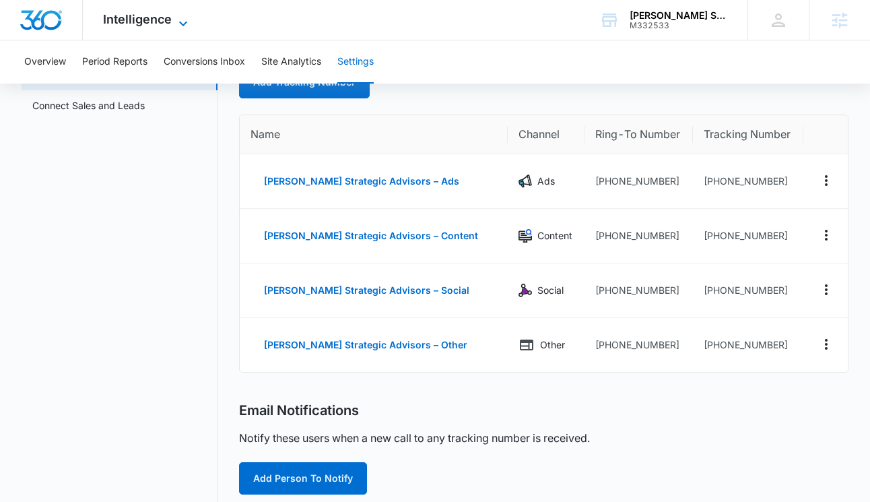
click at [176, 21] on icon at bounding box center [183, 23] width 16 height 16
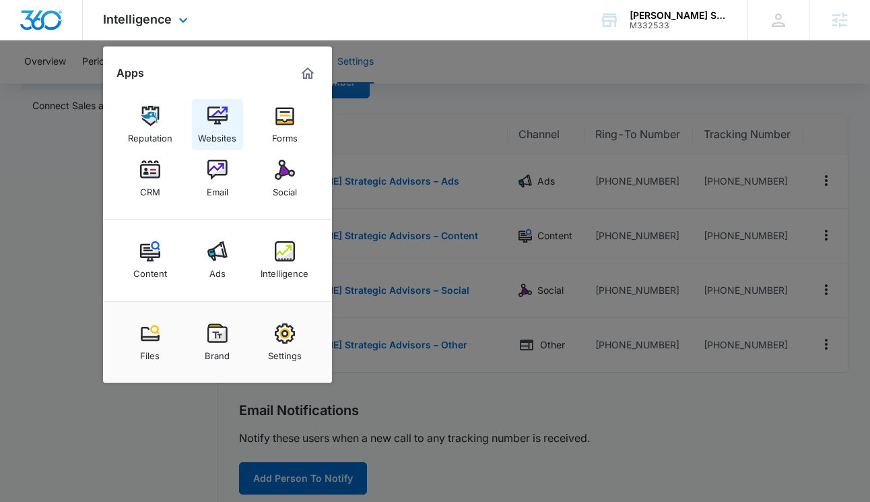
click at [216, 112] on img at bounding box center [217, 116] width 20 height 20
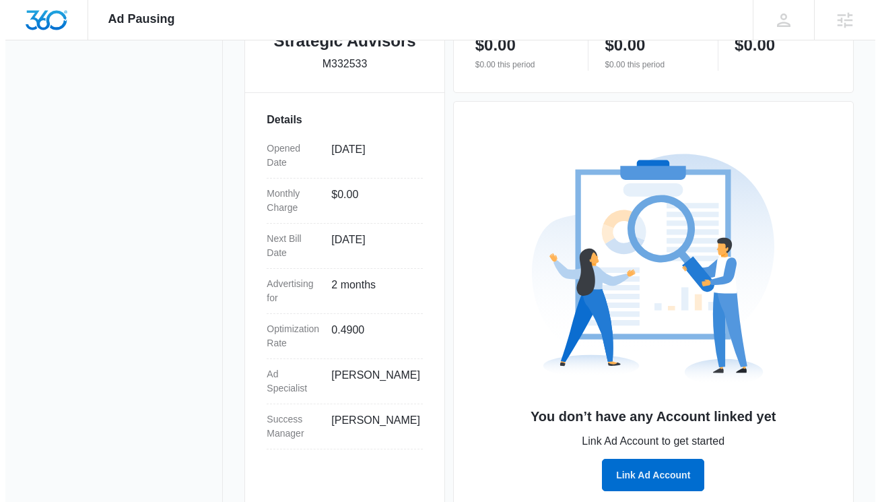
scroll to position [375, 0]
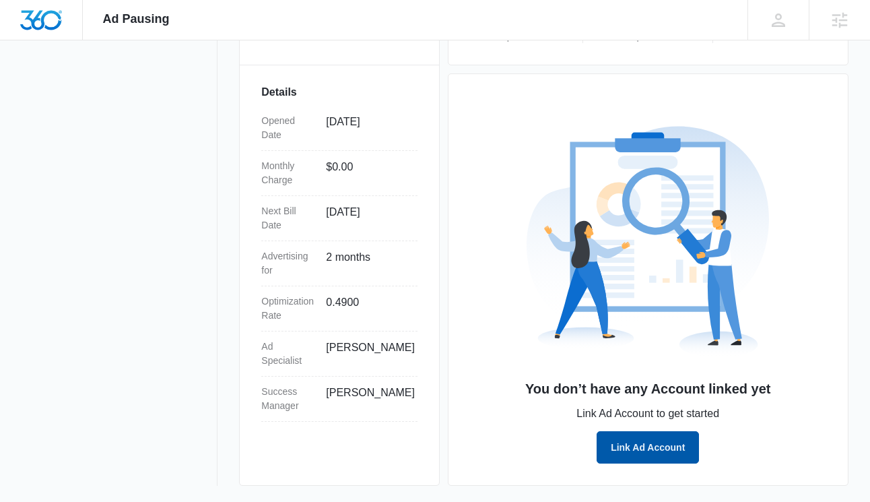
click at [635, 454] on button "Link Ad Account" at bounding box center [648, 447] width 102 height 32
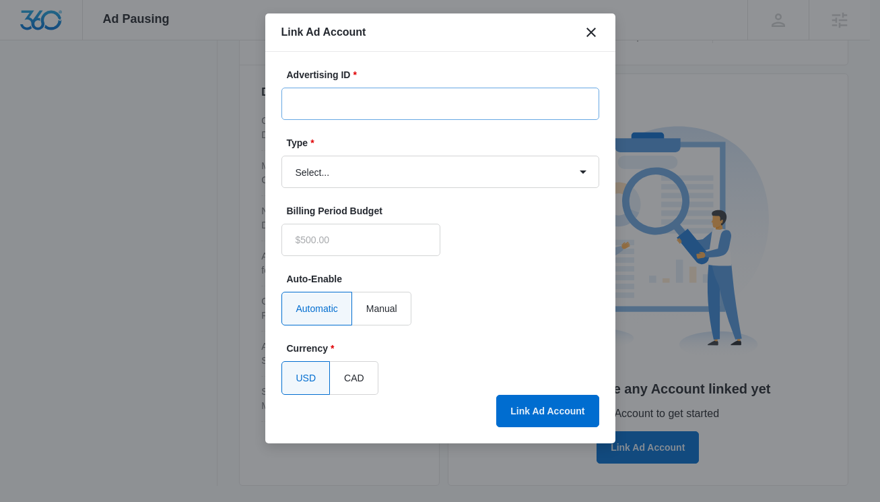
type input "$0.00"
click at [432, 105] on input "Advertising ID *" at bounding box center [441, 104] width 318 height 32
paste input "[PHONE_NUMBER]"
type input "[PHONE_NUMBER]"
click at [438, 176] on select "Select... Bing Ads Facebook Ads Google Ads" at bounding box center [441, 172] width 318 height 32
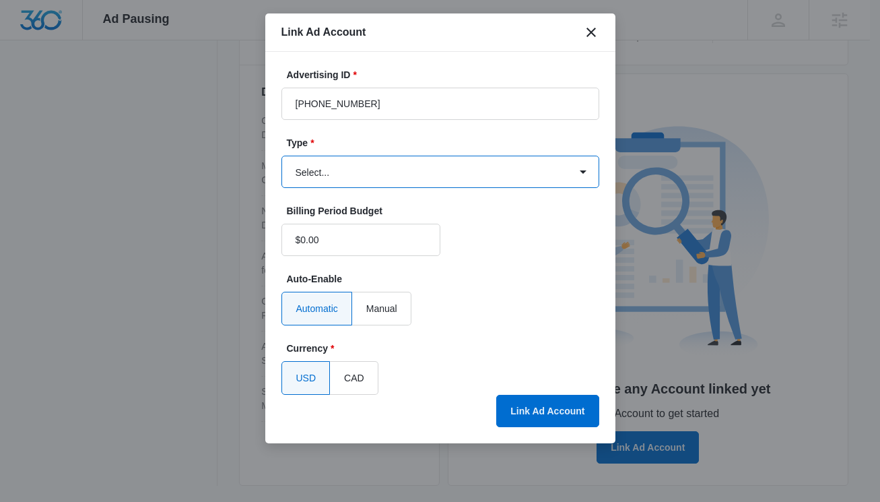
select select "google"
click at [282, 156] on select "Select... Bing Ads Facebook Ads Google Ads" at bounding box center [441, 172] width 318 height 32
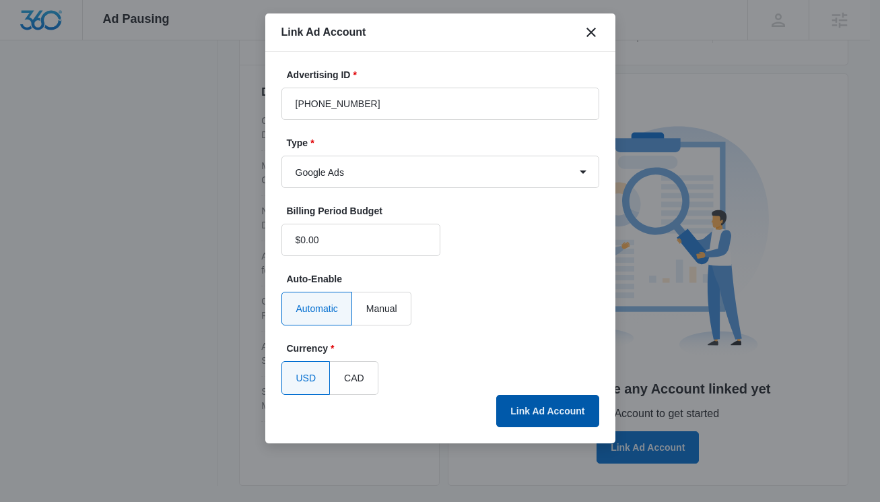
click at [536, 410] on button "Link Ad Account" at bounding box center [547, 411] width 102 height 32
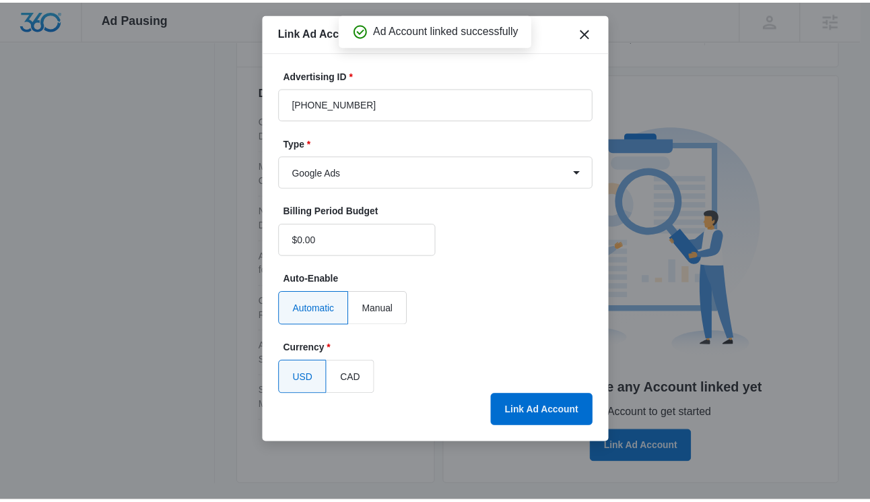
scroll to position [333, 0]
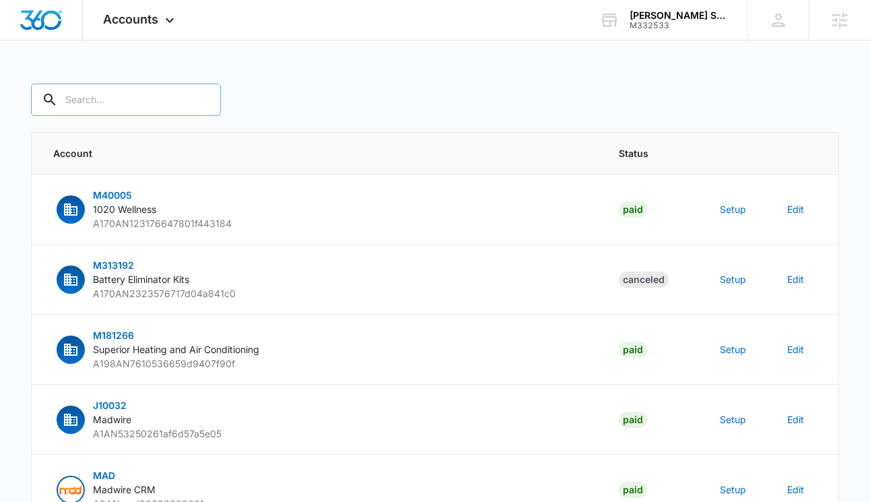
click at [75, 100] on input "text" at bounding box center [126, 100] width 190 height 32
paste input "M332533"
type input "M332533"
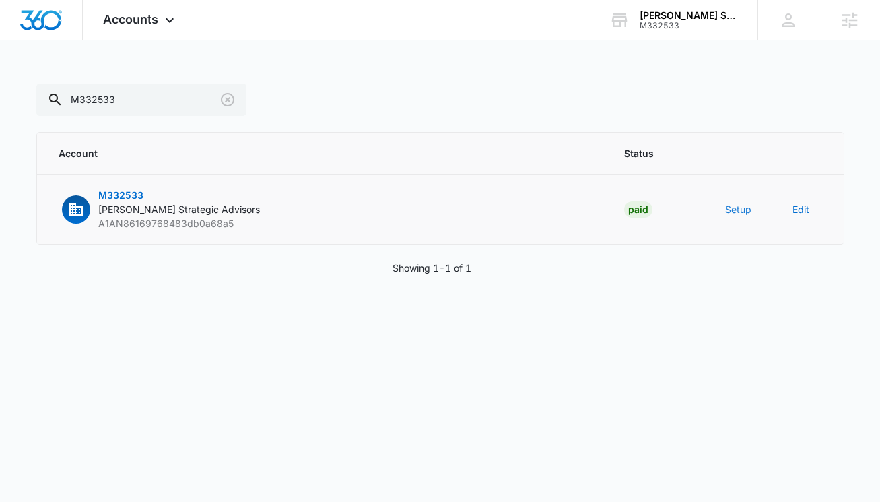
click at [727, 205] on button "Setup" at bounding box center [738, 209] width 26 height 14
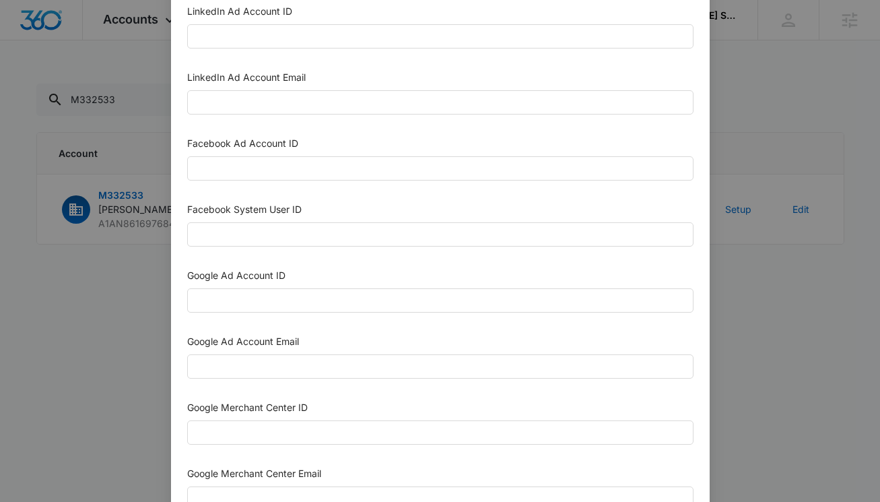
scroll to position [231, 0]
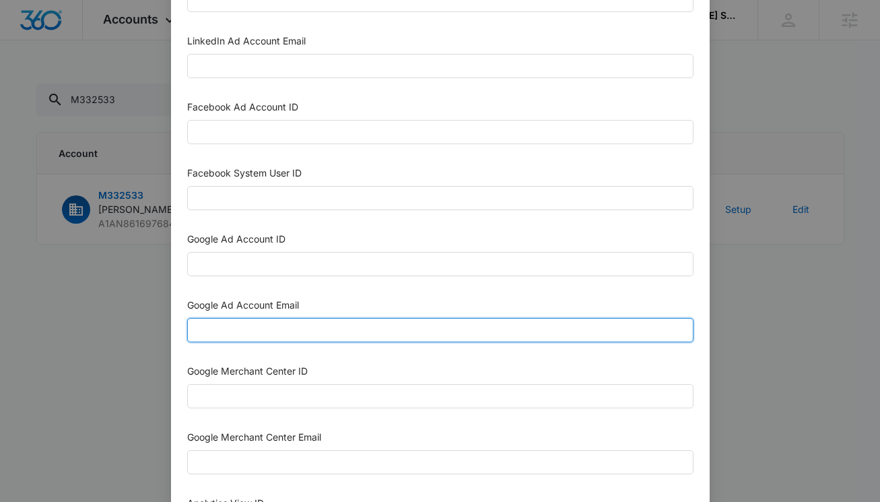
click at [274, 329] on input "Google Ad Account Email" at bounding box center [440, 330] width 507 height 24
paste input "M360+Accounts1019@madwiremedia.com"
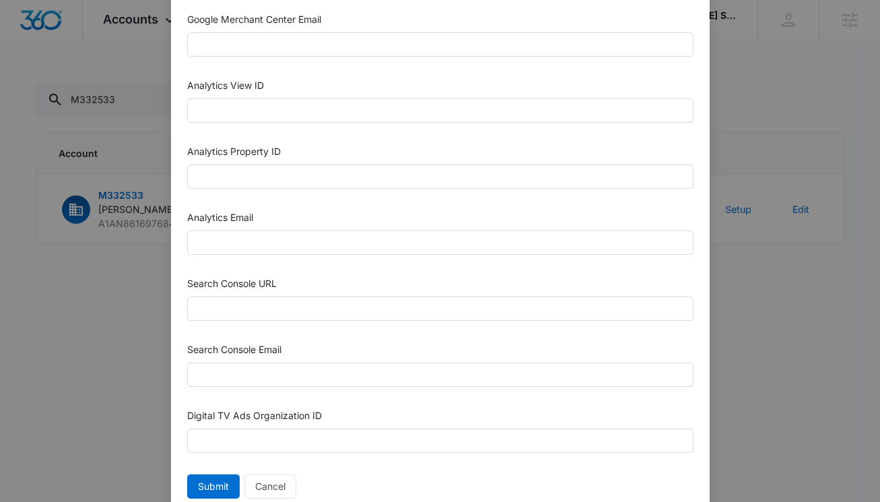
scroll to position [649, 0]
type input "M360+Accounts1019@madwiremedia.com"
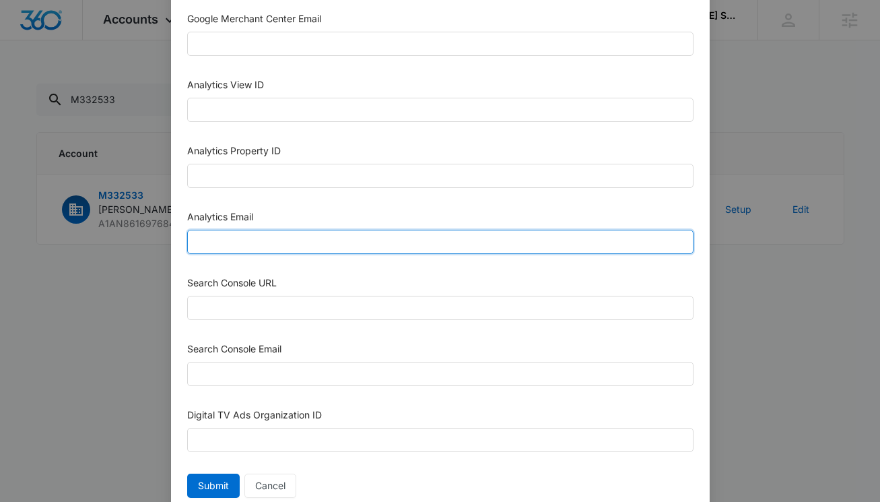
click at [261, 243] on input "Analytics Email" at bounding box center [440, 242] width 507 height 24
paste input "M360+Accounts1019@madwiremedia.com"
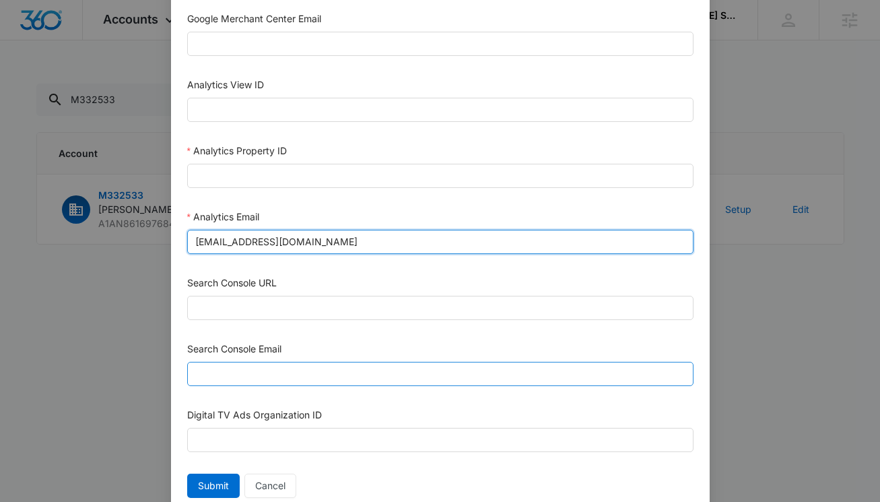
type input "M360+Accounts1019@madwiremedia.com"
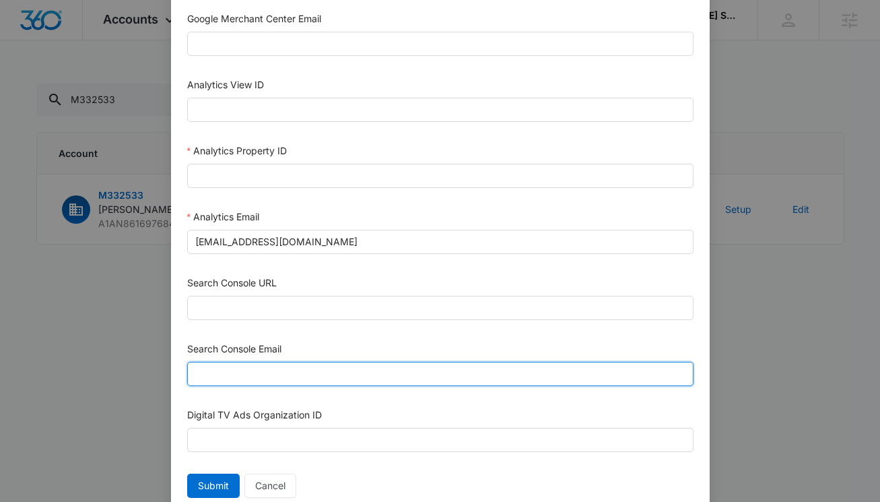
click at [254, 377] on input "Search Console Email" at bounding box center [440, 374] width 507 height 24
paste input "M360+Accounts1019@madwiremedia.com"
type input "M360+Accounts1019@madwiremedia.com"
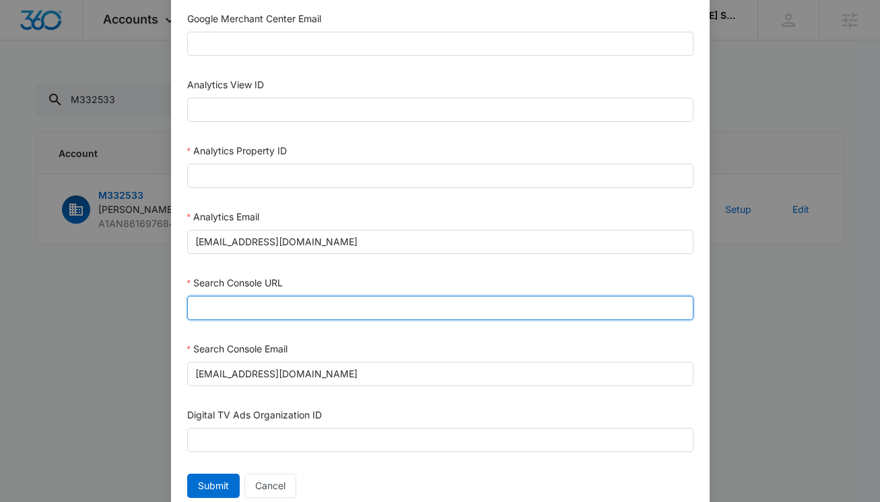
click at [237, 309] on input "Search Console URL" at bounding box center [440, 308] width 507 height 24
paste input "https://palmersadvisors.com/"
type input "https://palmersadvisors.com/"
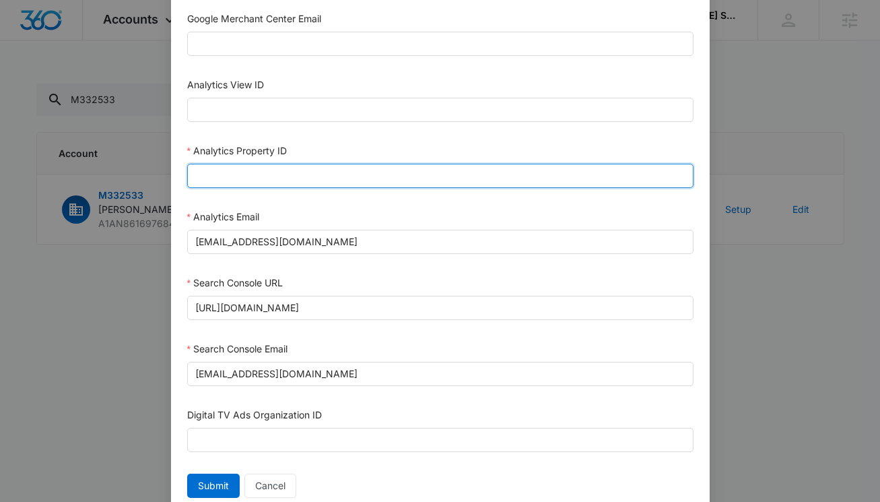
click at [269, 172] on input "Analytics Property ID" at bounding box center [440, 176] width 507 height 24
paste input "503940461"
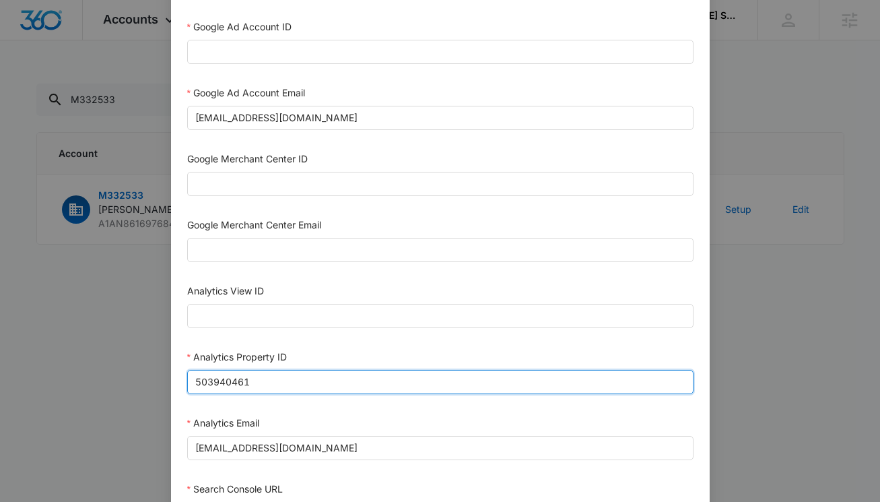
scroll to position [443, 0]
type input "503940461"
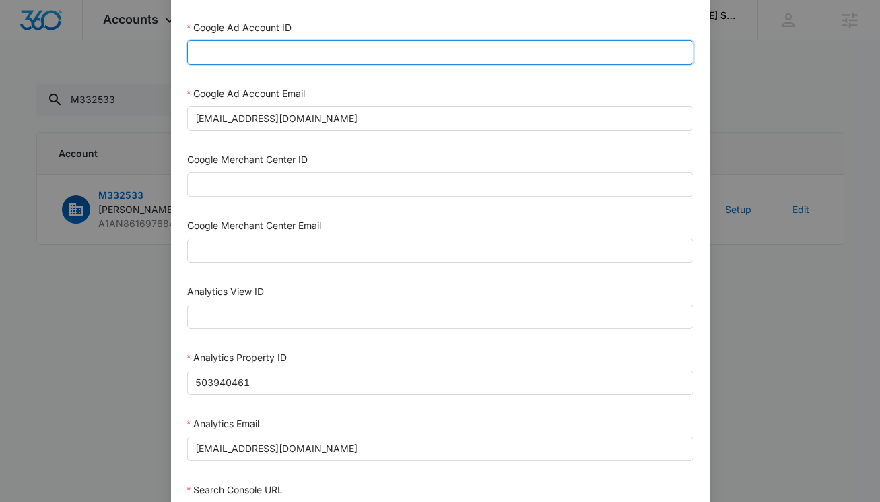
click at [263, 57] on input "Google Ad Account ID" at bounding box center [440, 52] width 507 height 24
paste input "[PHONE_NUMBER]"
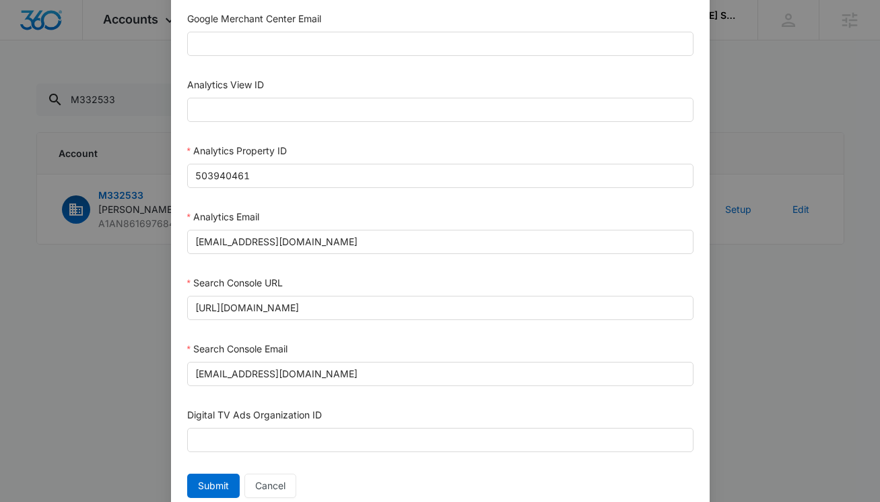
scroll to position [699, 0]
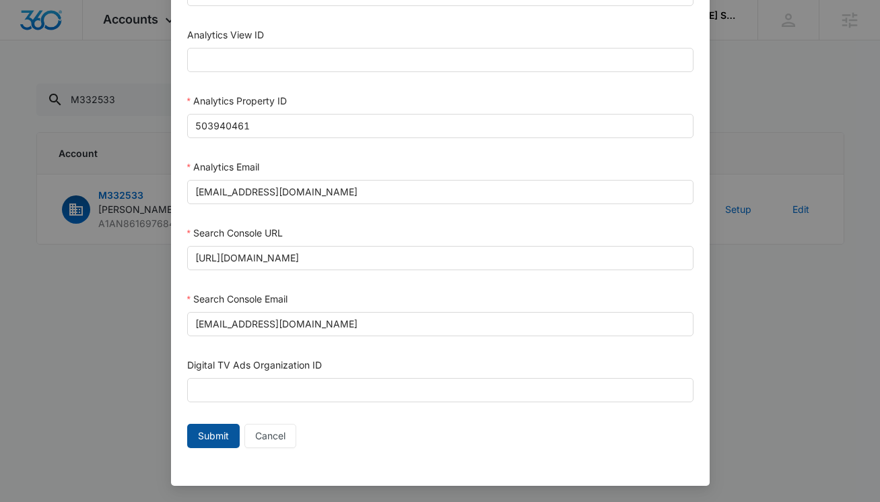
type input "[PHONE_NUMBER]"
click at [198, 438] on span "Submit" at bounding box center [213, 435] width 31 height 15
